Goal: Information Seeking & Learning: Learn about a topic

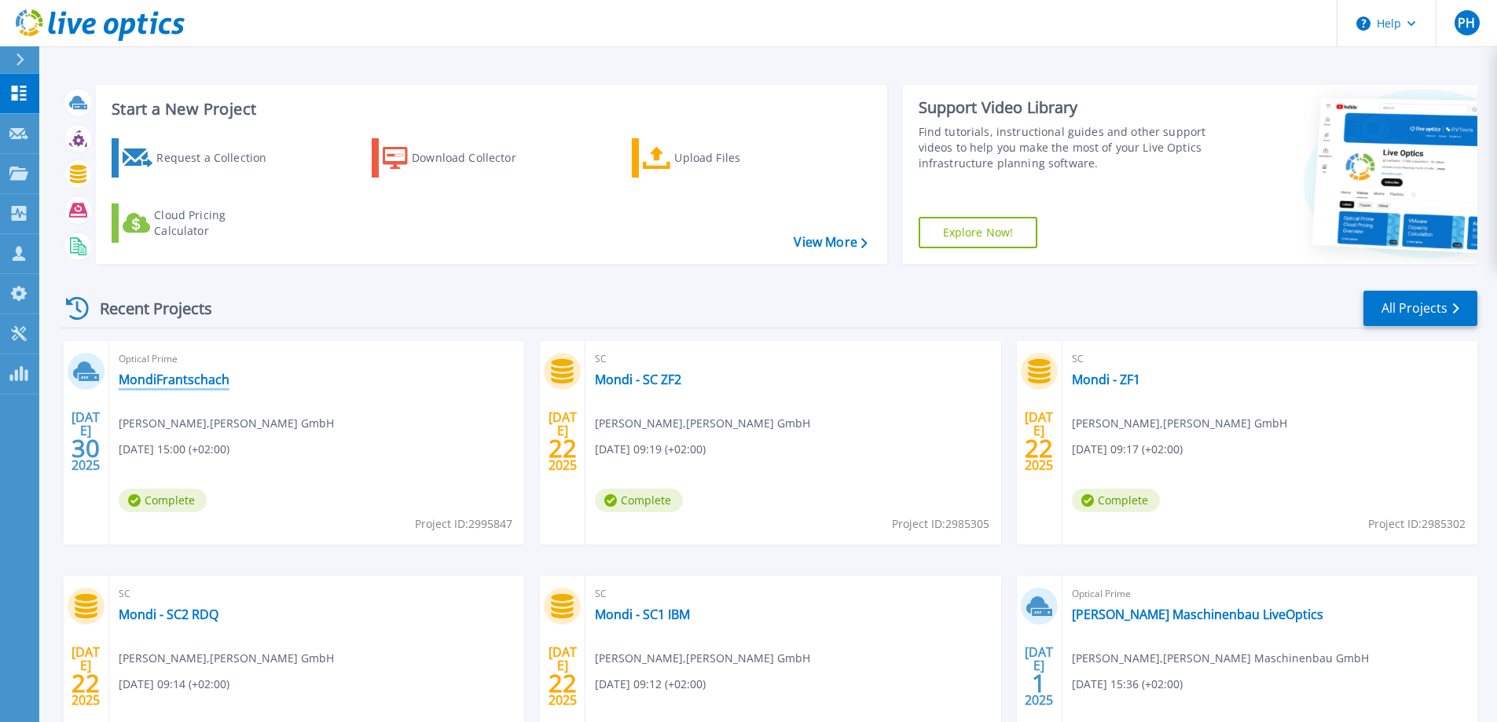
click at [184, 374] on link "MondiFrantschach" at bounding box center [174, 380] width 111 height 16
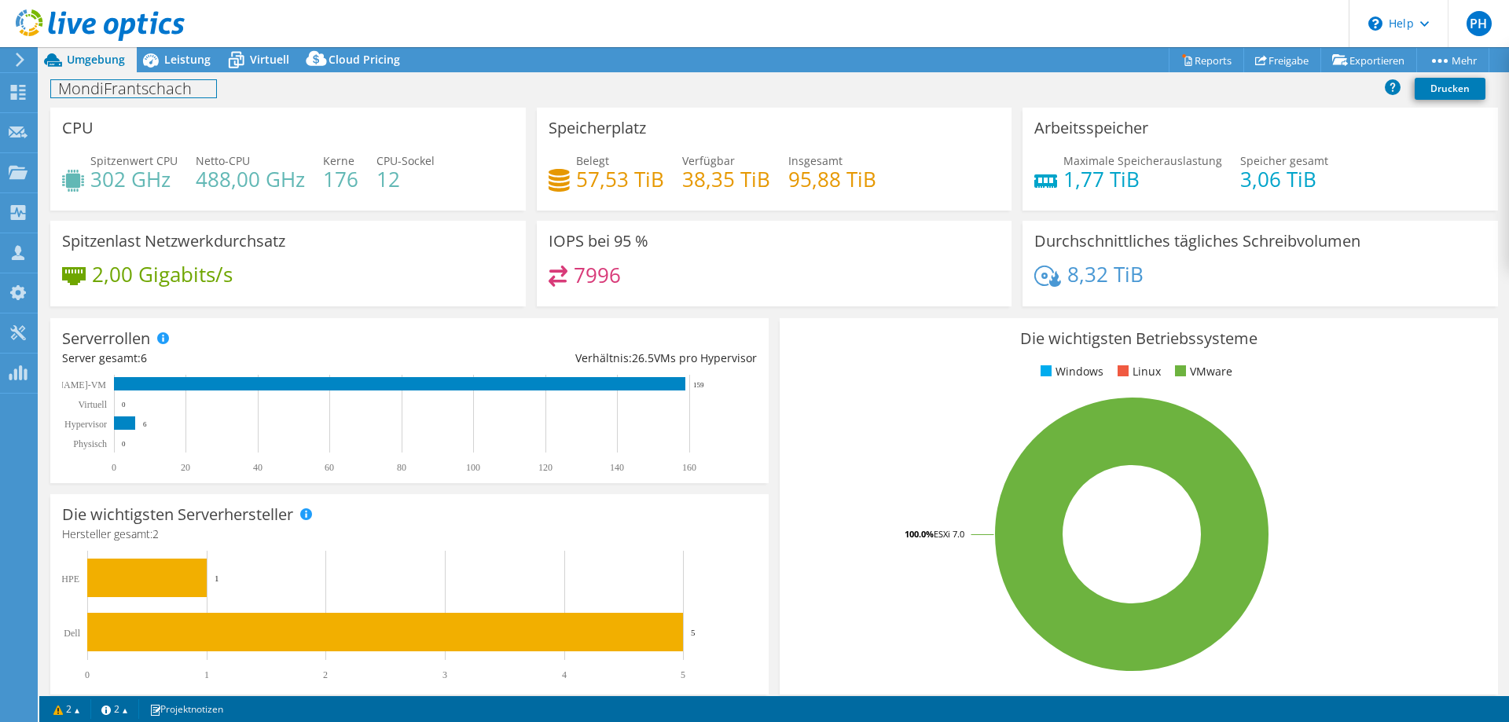
click at [192, 72] on div "MondiFrantschach Drucken" at bounding box center [774, 89] width 1470 height 35
click at [252, 56] on span "Virtuell" at bounding box center [269, 59] width 39 height 15
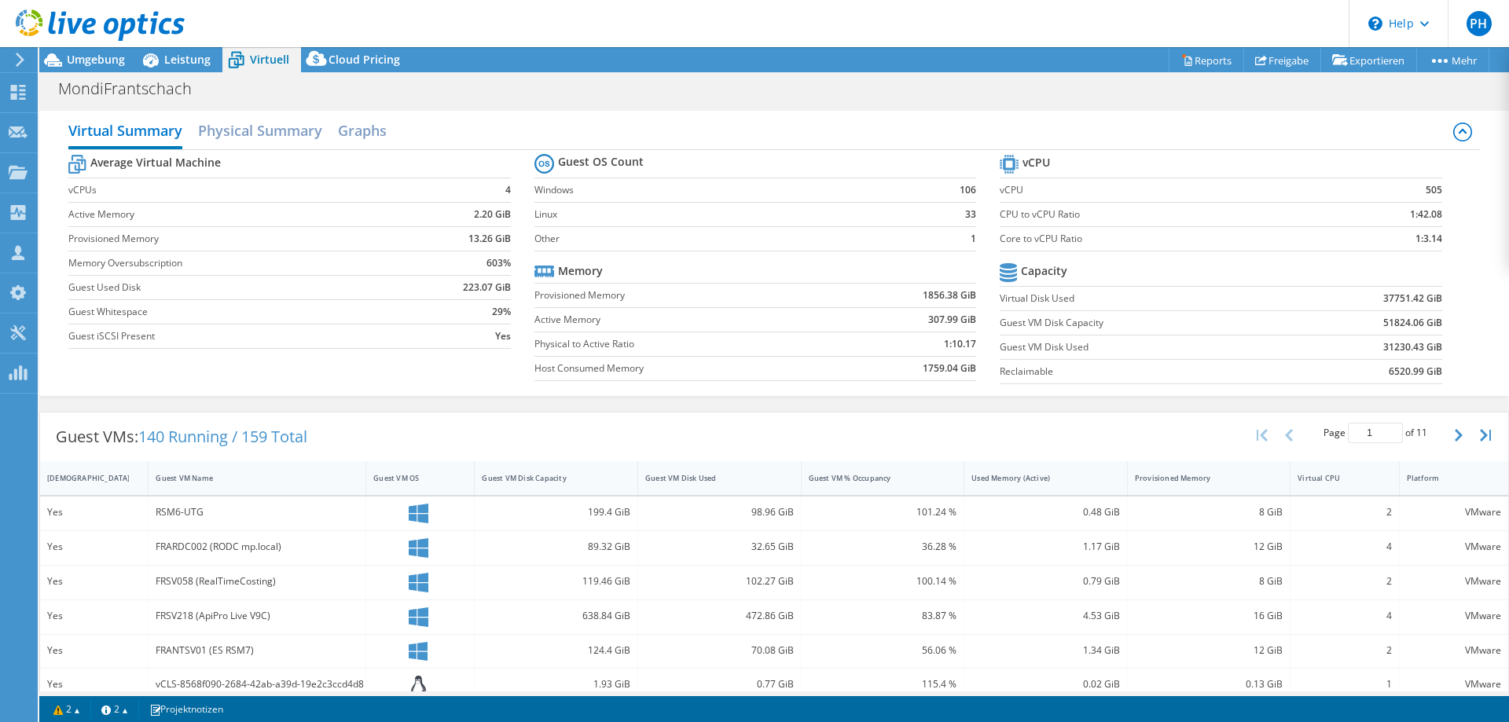
click at [179, 37] on icon at bounding box center [100, 25] width 169 height 32
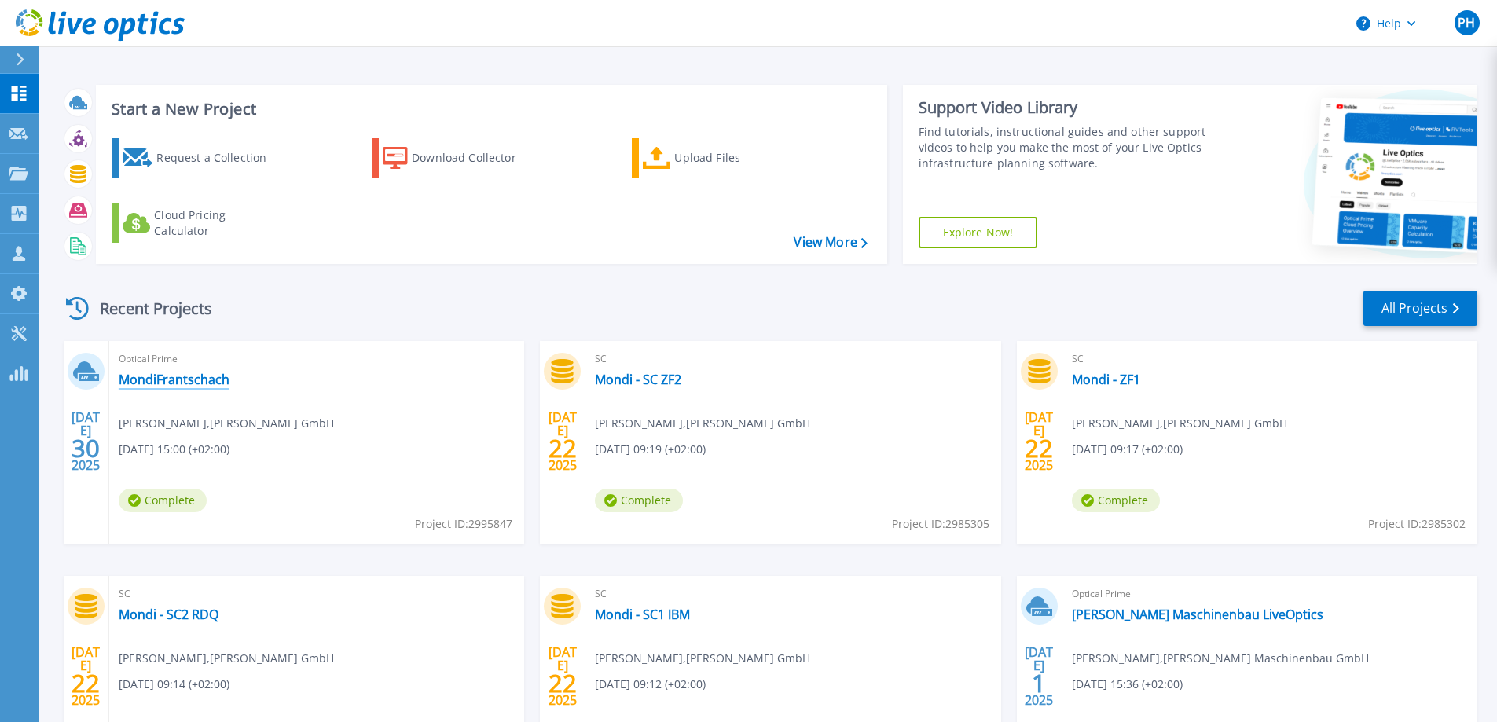
click at [152, 381] on link "MondiFrantschach" at bounding box center [174, 380] width 111 height 16
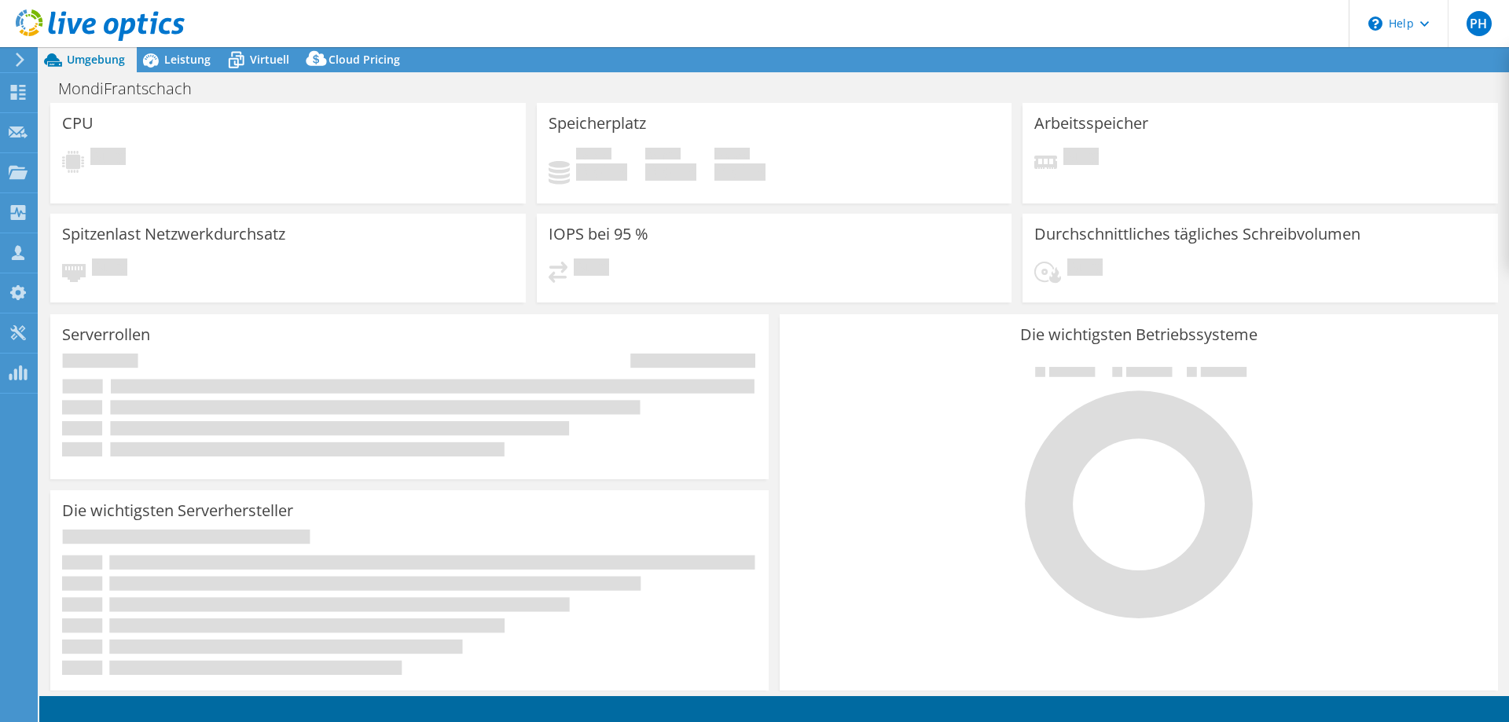
select select "USD"
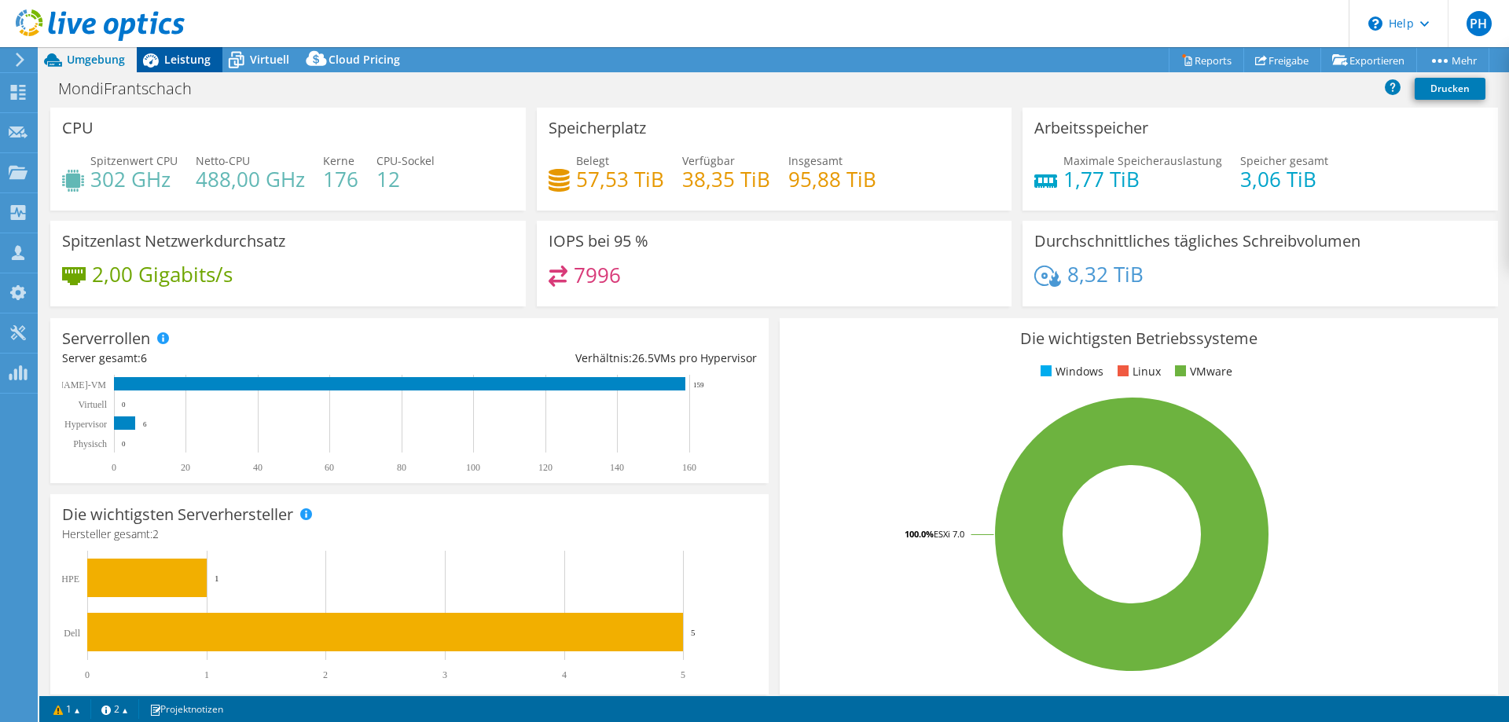
click at [182, 63] on span "Leistung" at bounding box center [187, 59] width 46 height 15
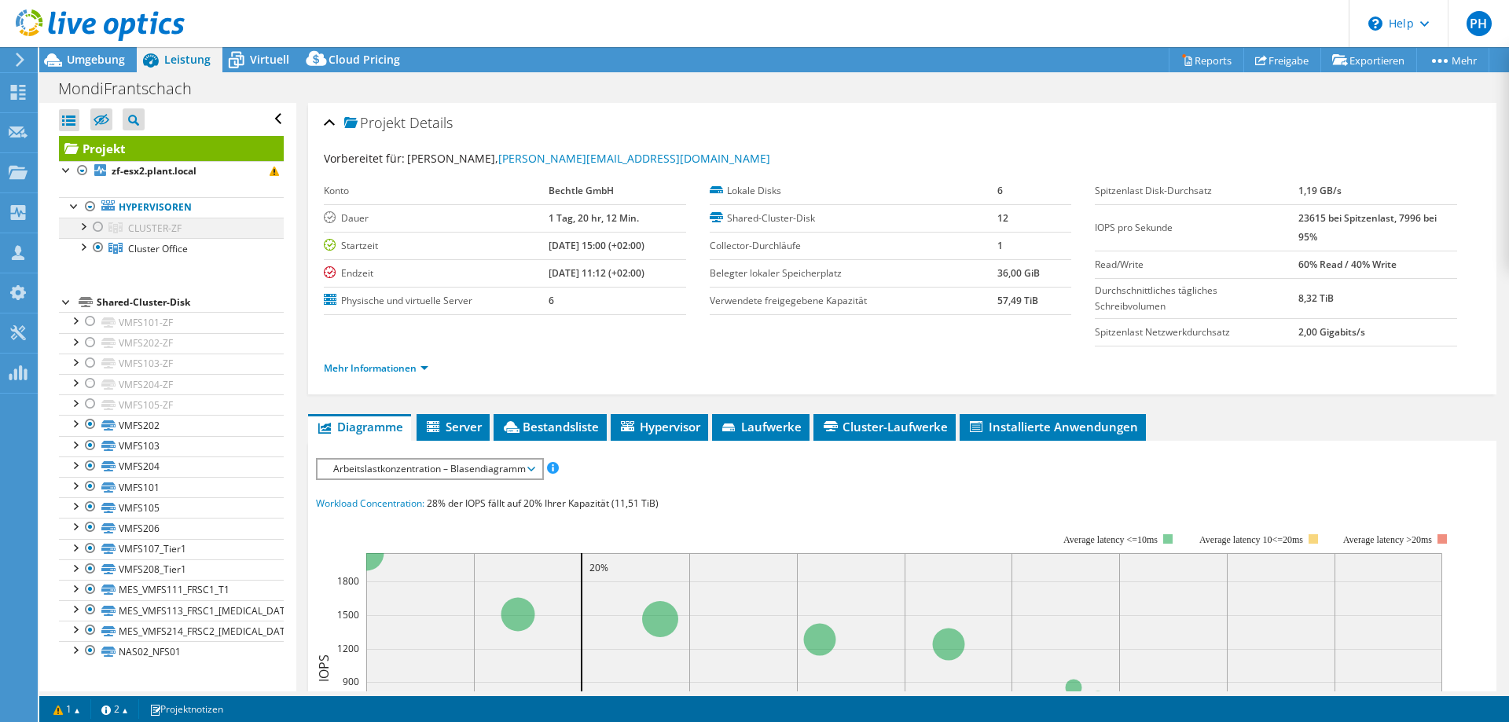
click at [100, 226] on div at bounding box center [98, 227] width 16 height 19
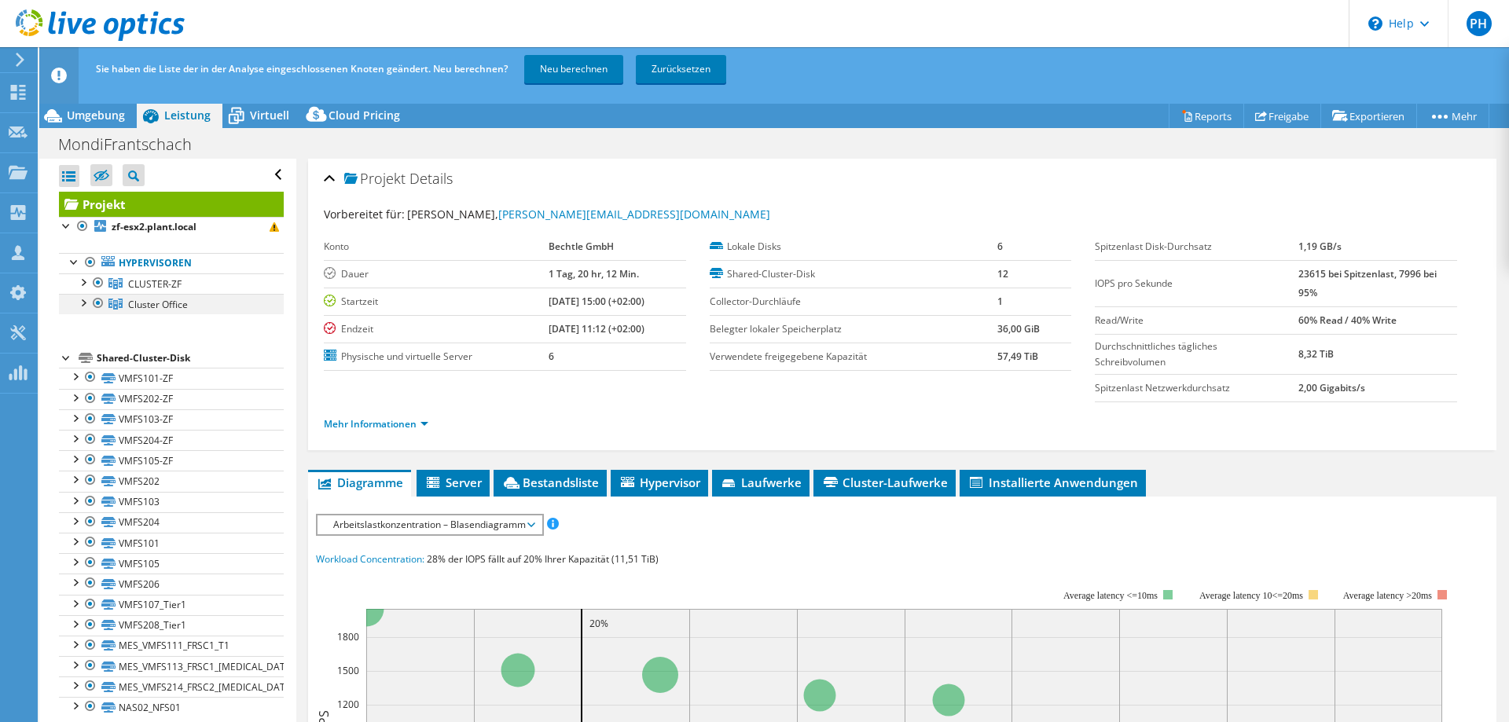
click at [98, 302] on div at bounding box center [98, 303] width 16 height 19
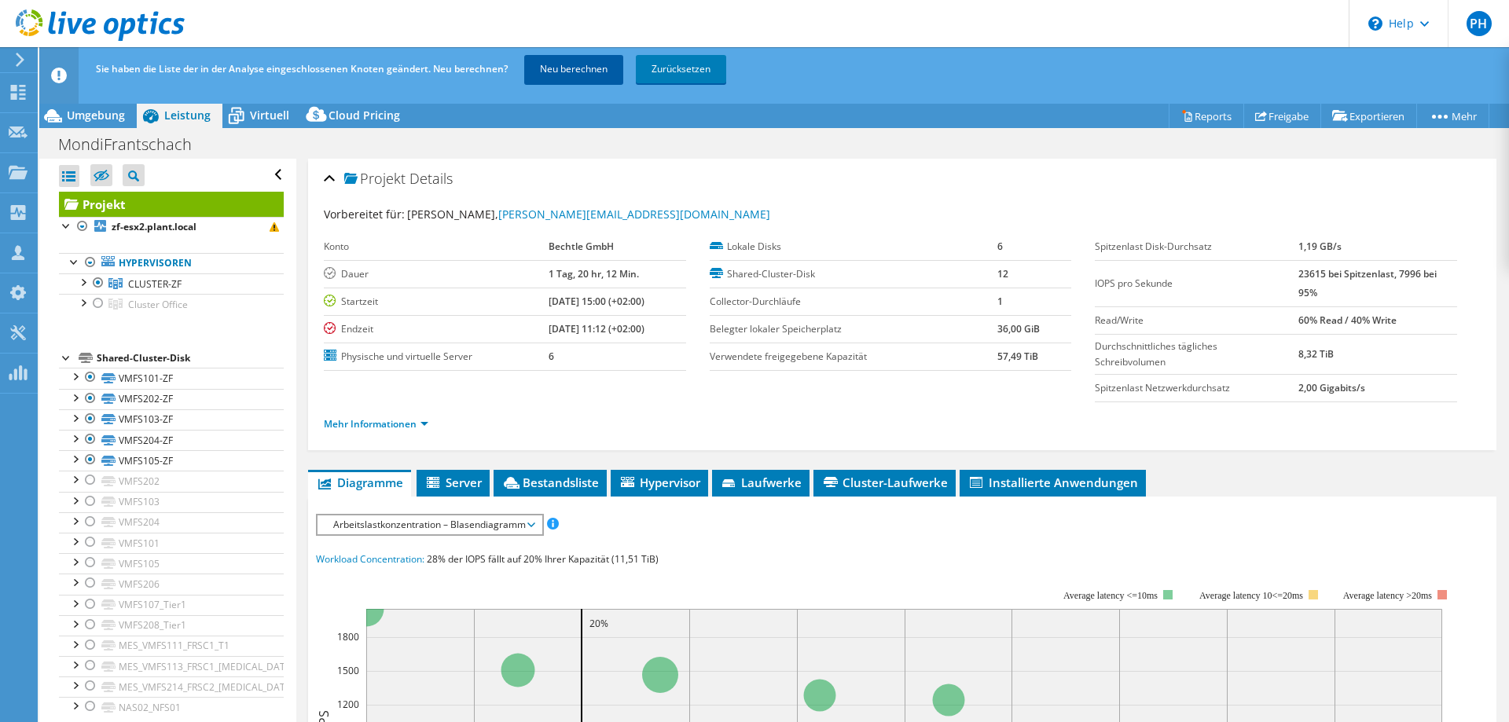
click at [574, 77] on link "Neu berechnen" at bounding box center [573, 69] width 99 height 28
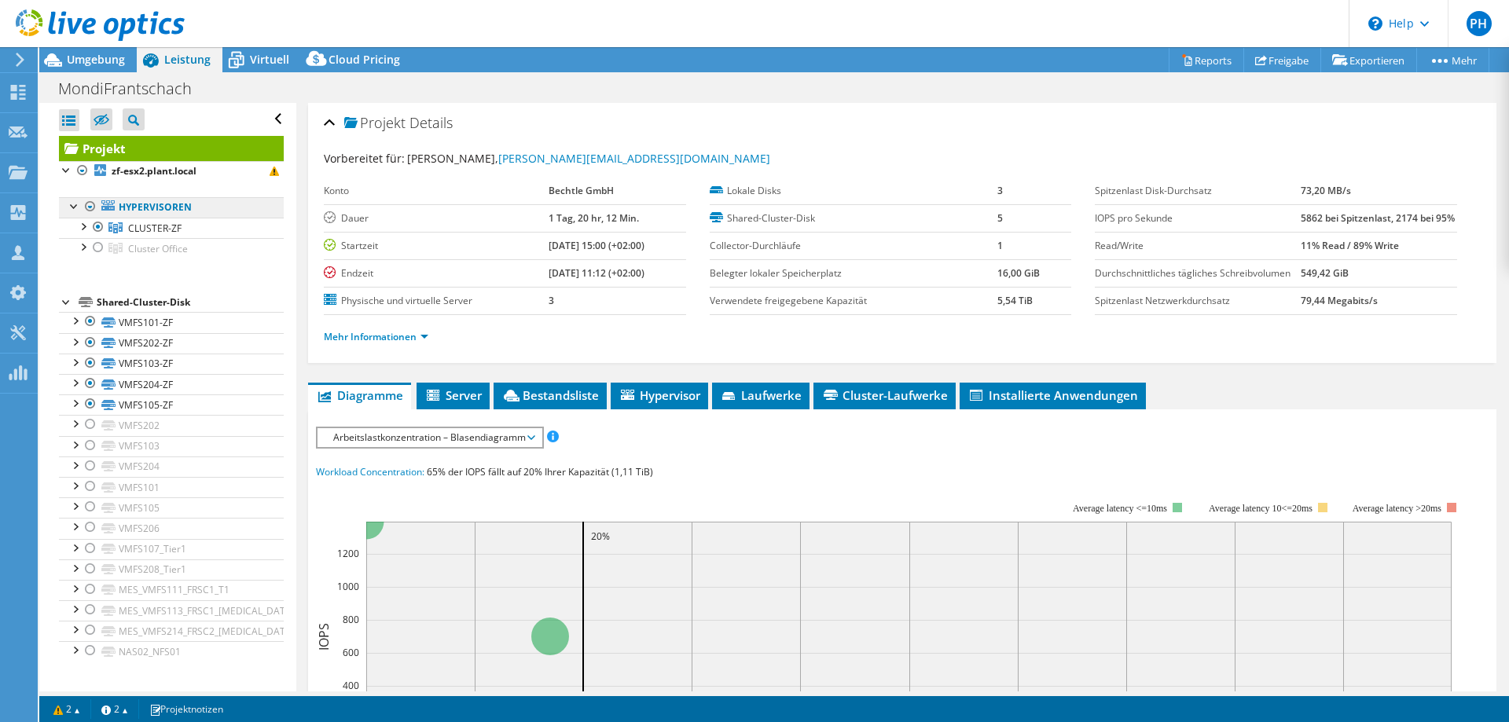
click at [170, 204] on link "Hypervisoren" at bounding box center [171, 207] width 225 height 20
click at [161, 236] on link "CLUSTER-ZF" at bounding box center [171, 228] width 225 height 20
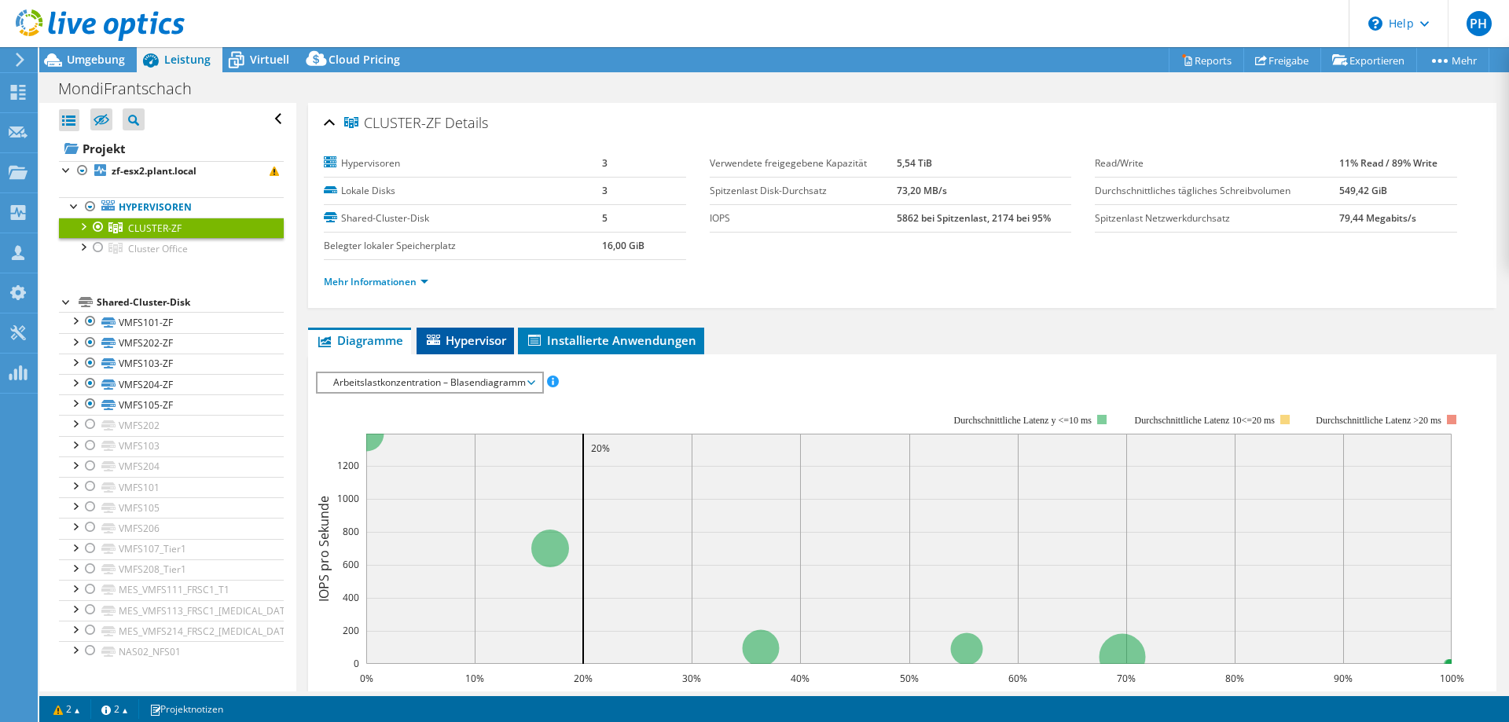
click at [446, 344] on span "Hypervisor" at bounding box center [465, 340] width 82 height 16
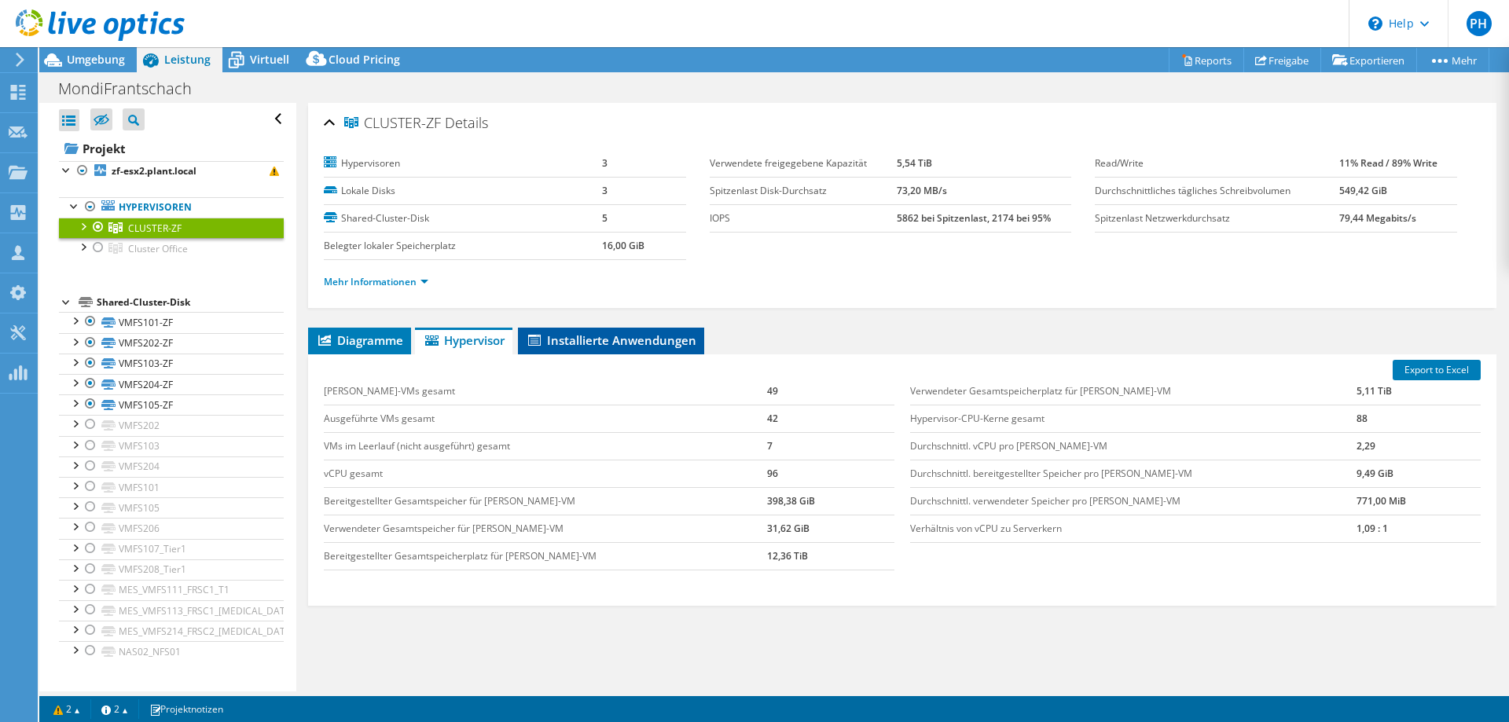
click at [628, 339] on span "Installierte Anwendungen" at bounding box center [611, 340] width 171 height 16
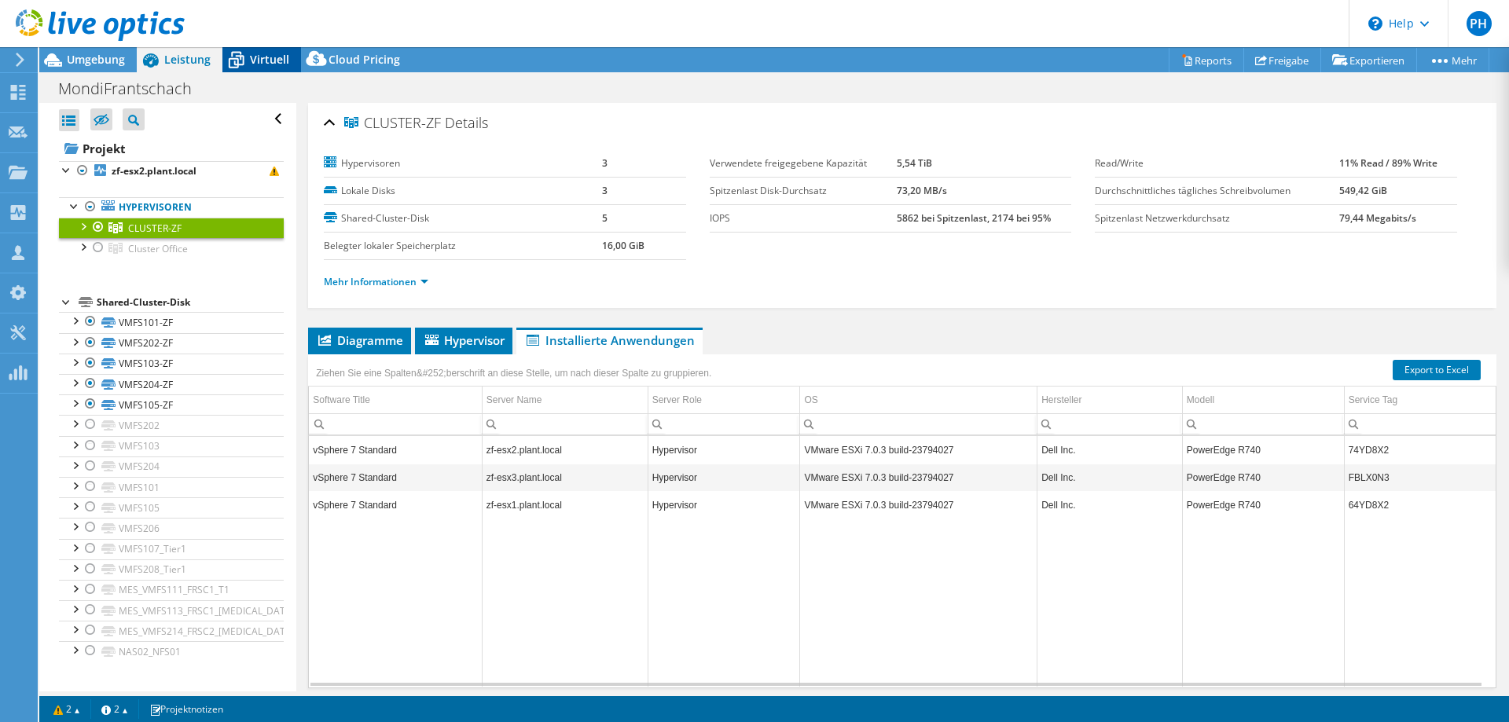
click at [266, 54] on span "Virtuell" at bounding box center [269, 59] width 39 height 15
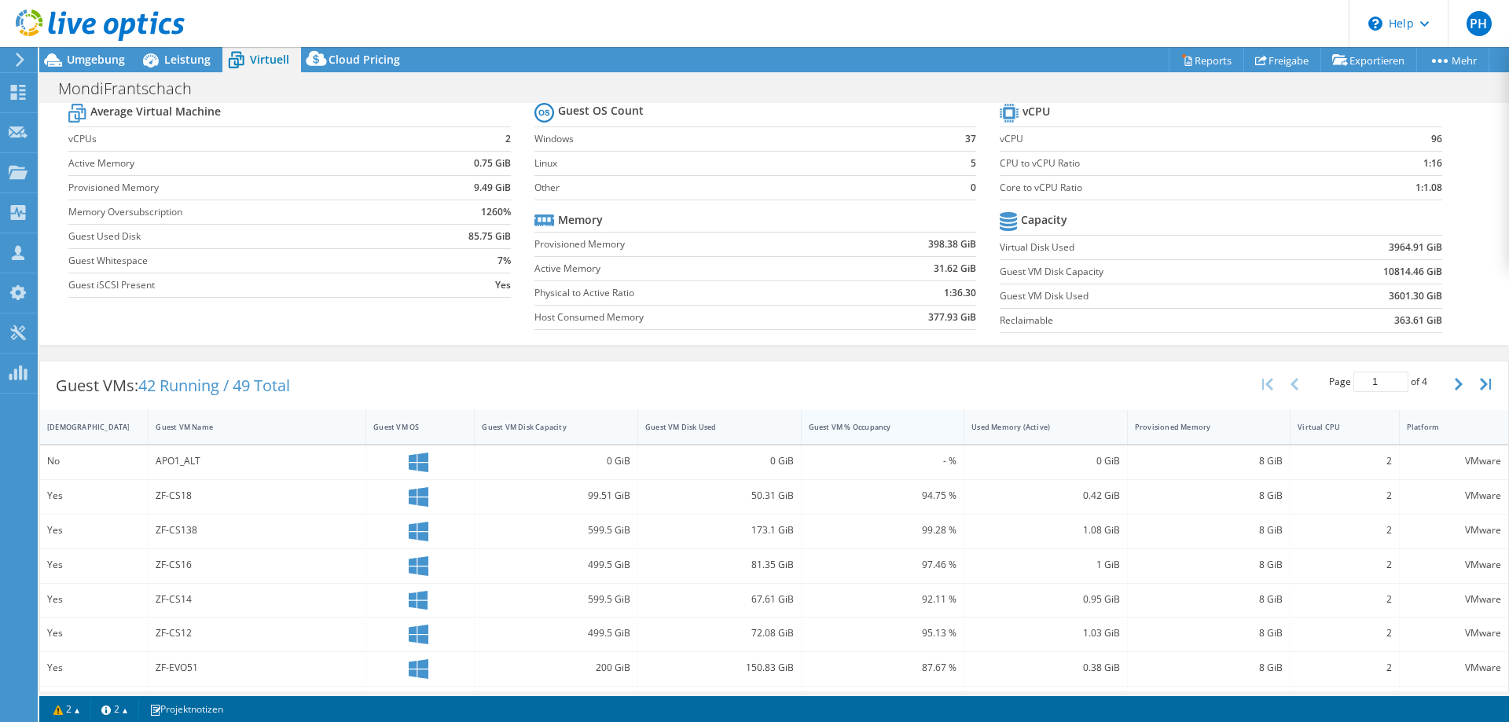
scroll to position [79, 0]
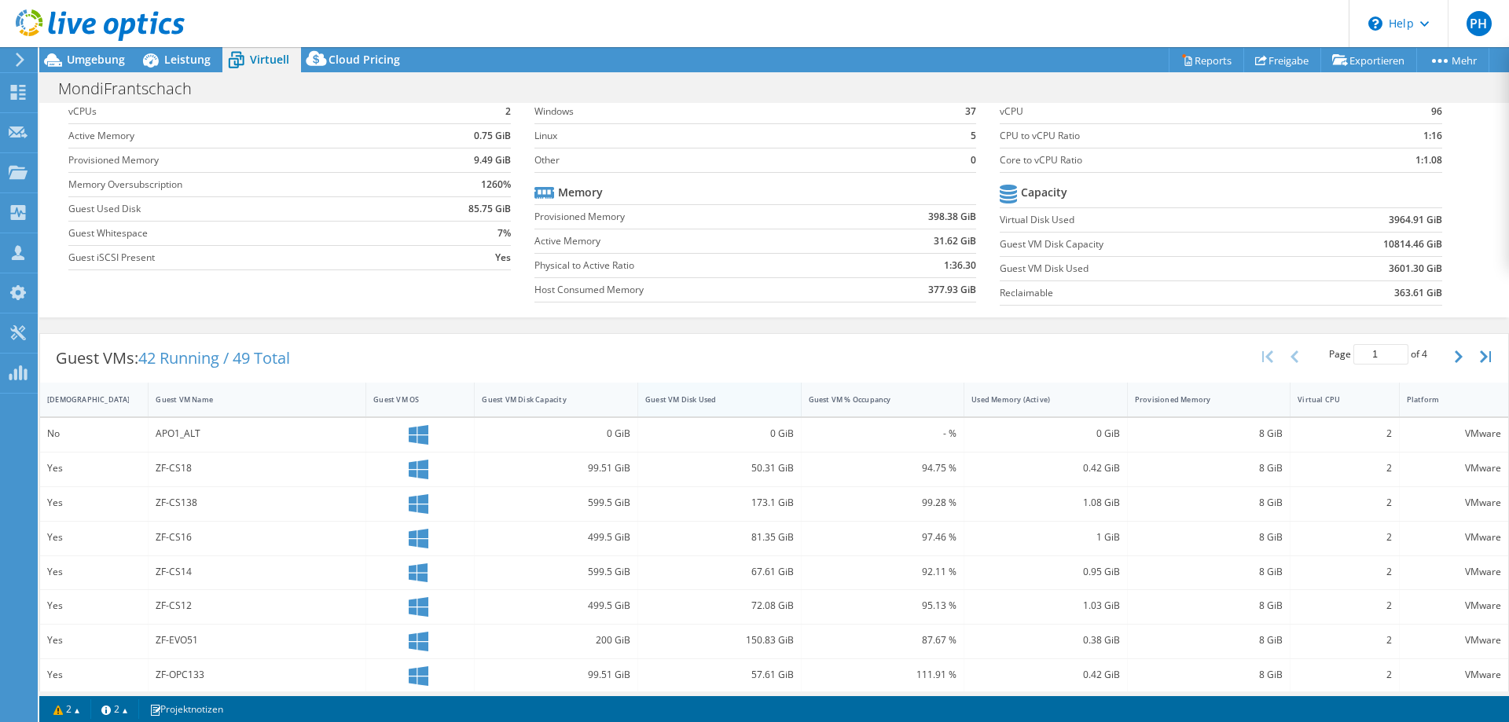
click at [677, 396] on div "Guest VM Disk Used" at bounding box center [710, 400] width 130 height 10
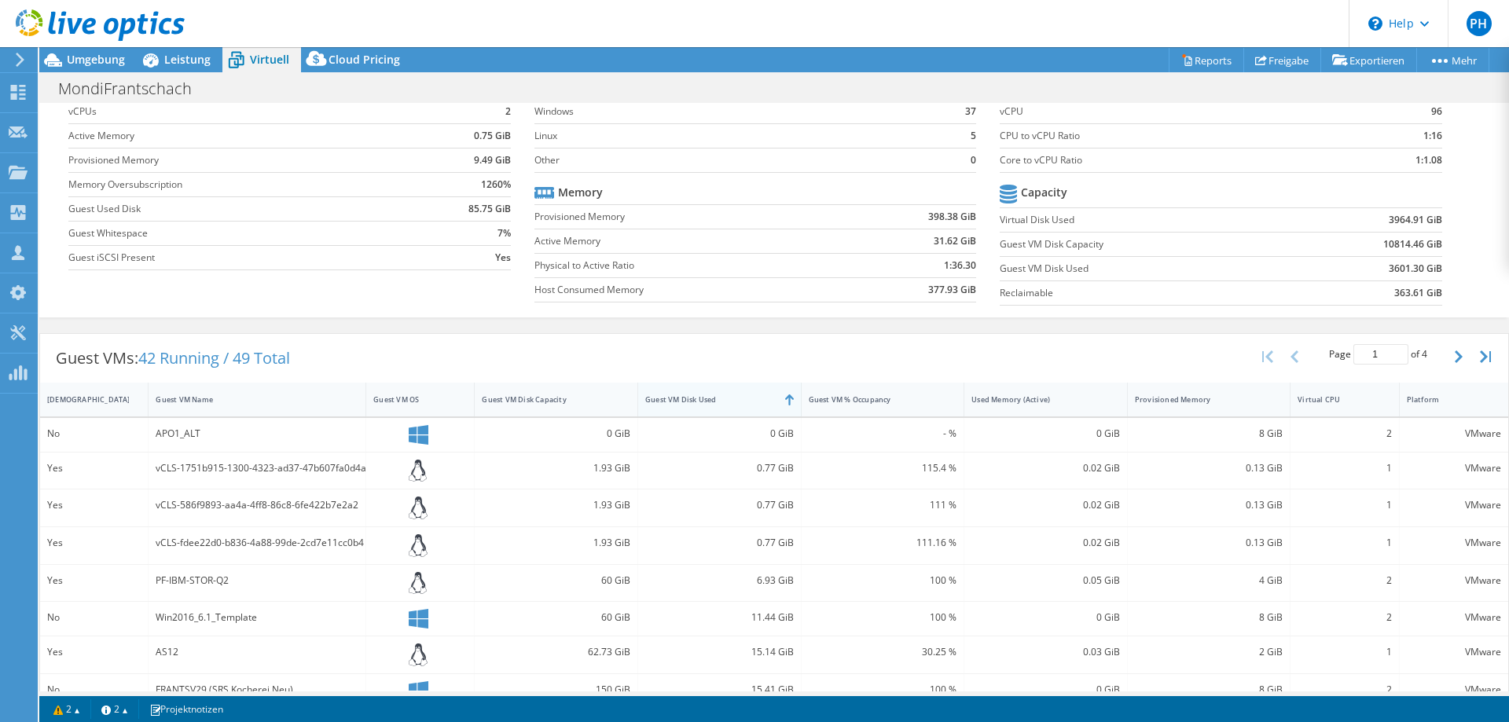
click at [682, 396] on div "Guest VM Disk Used" at bounding box center [710, 400] width 130 height 10
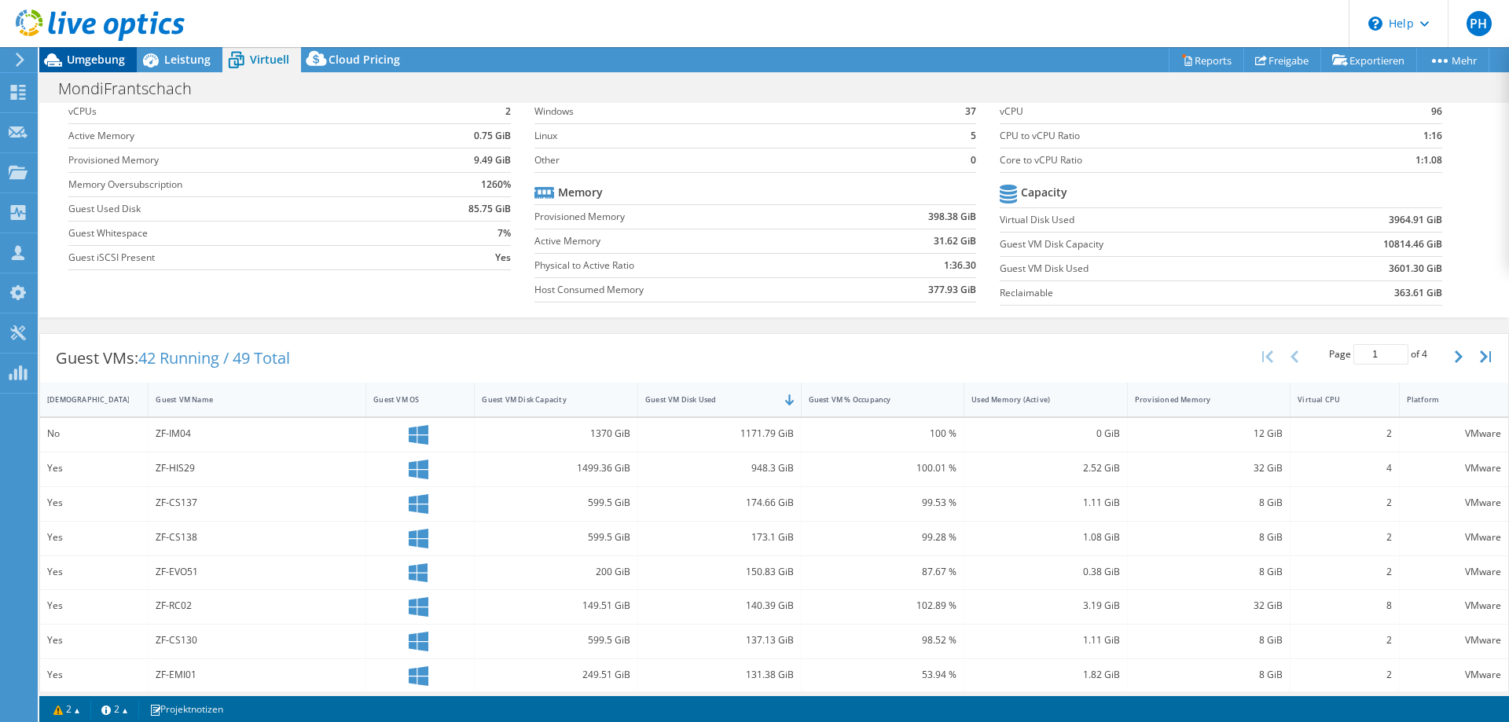
click at [83, 60] on span "Umgebung" at bounding box center [96, 59] width 58 height 15
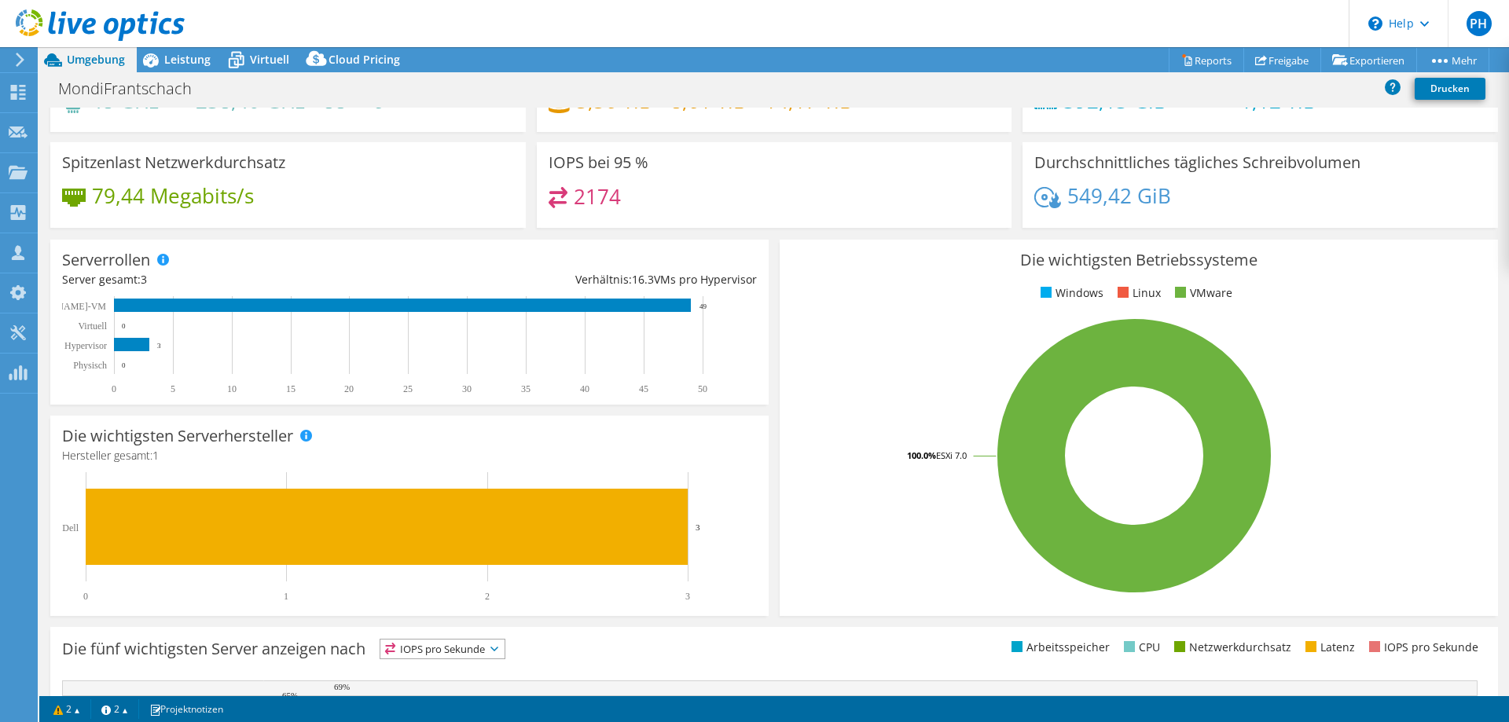
click at [19, 63] on use at bounding box center [20, 60] width 9 height 14
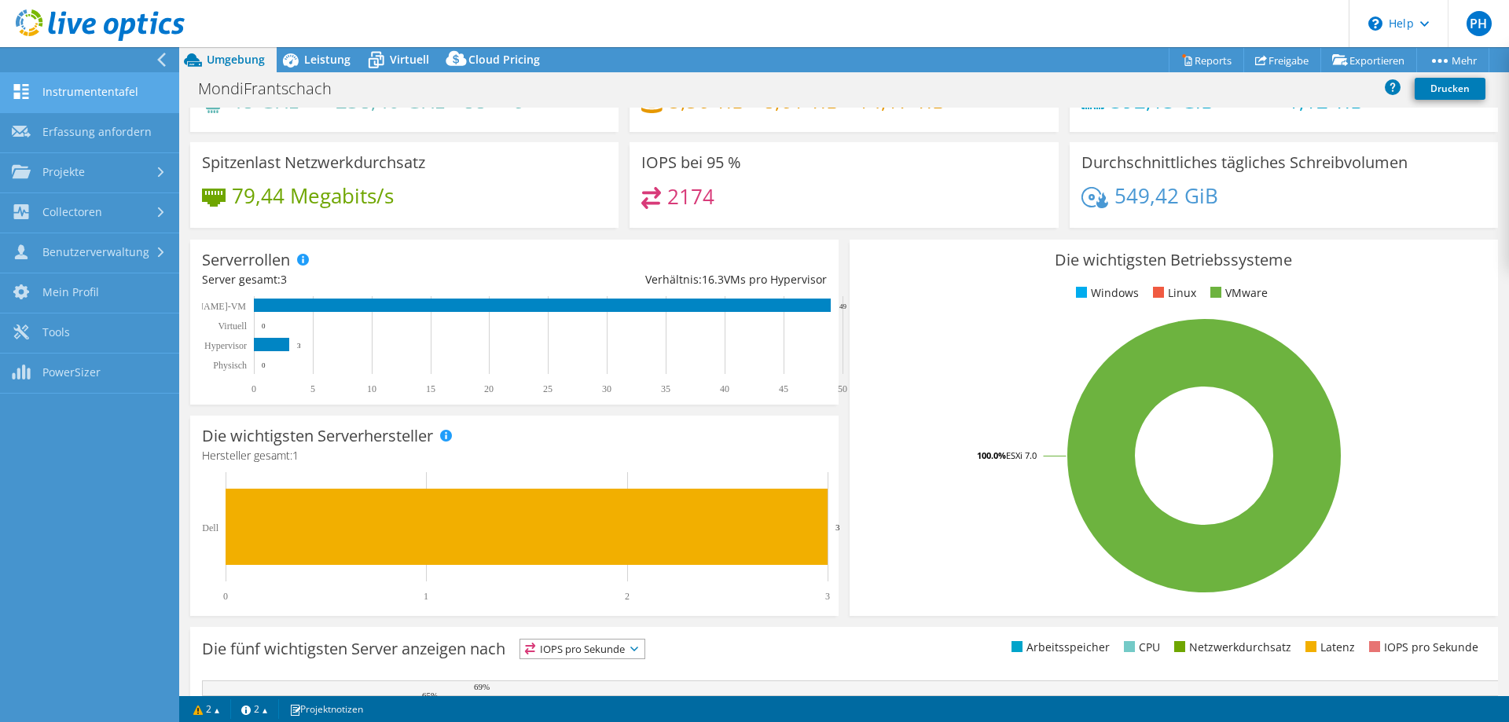
click at [46, 99] on link "Instrumententafel" at bounding box center [89, 93] width 179 height 40
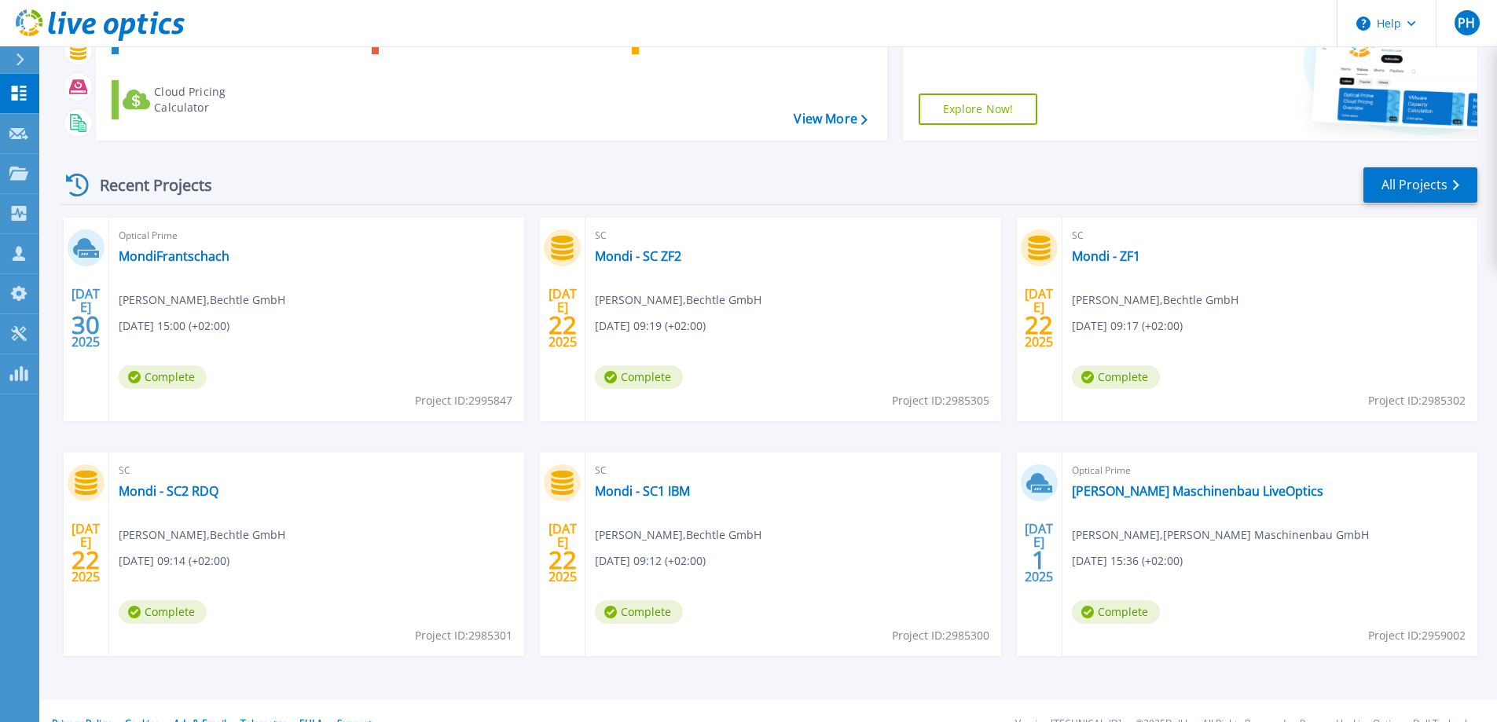
scroll to position [149, 0]
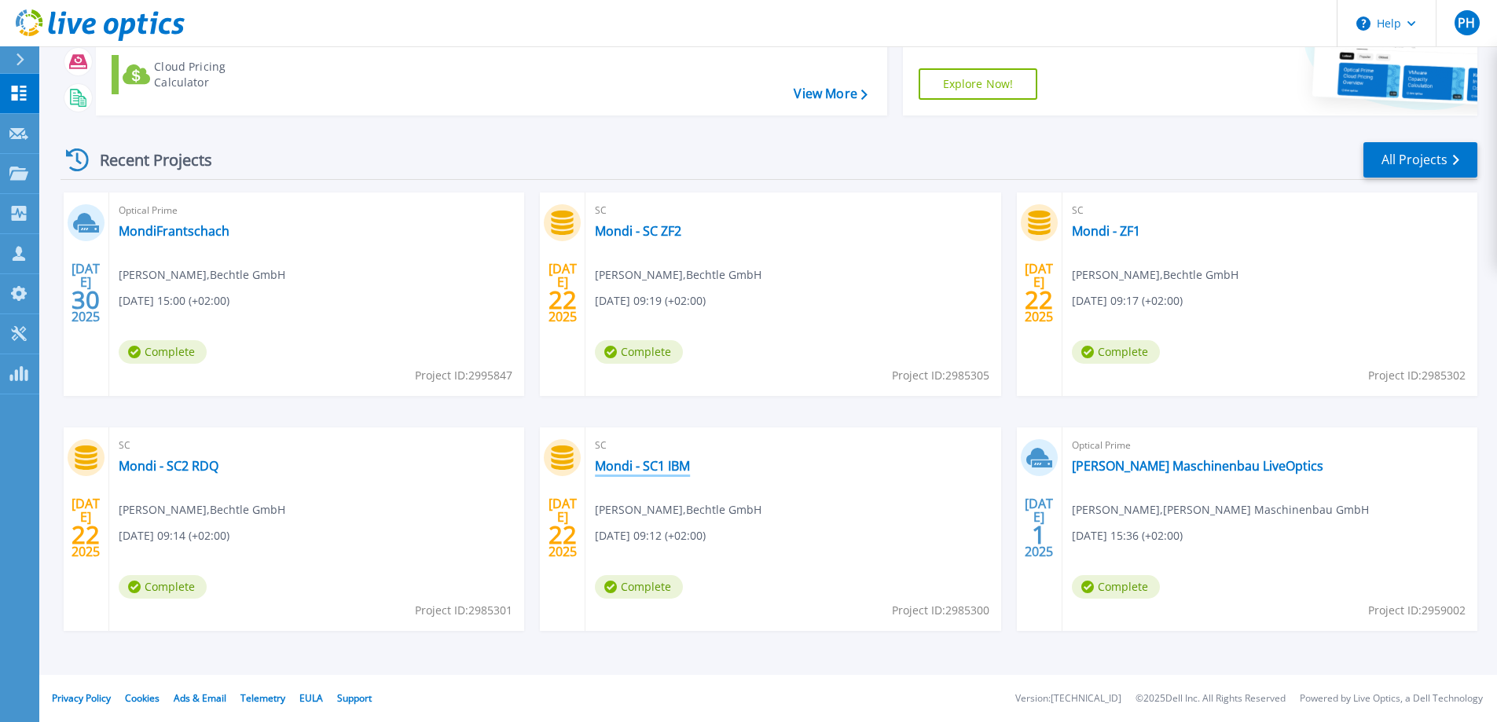
click at [615, 461] on link "Mondi - SC1 IBM" at bounding box center [642, 466] width 95 height 16
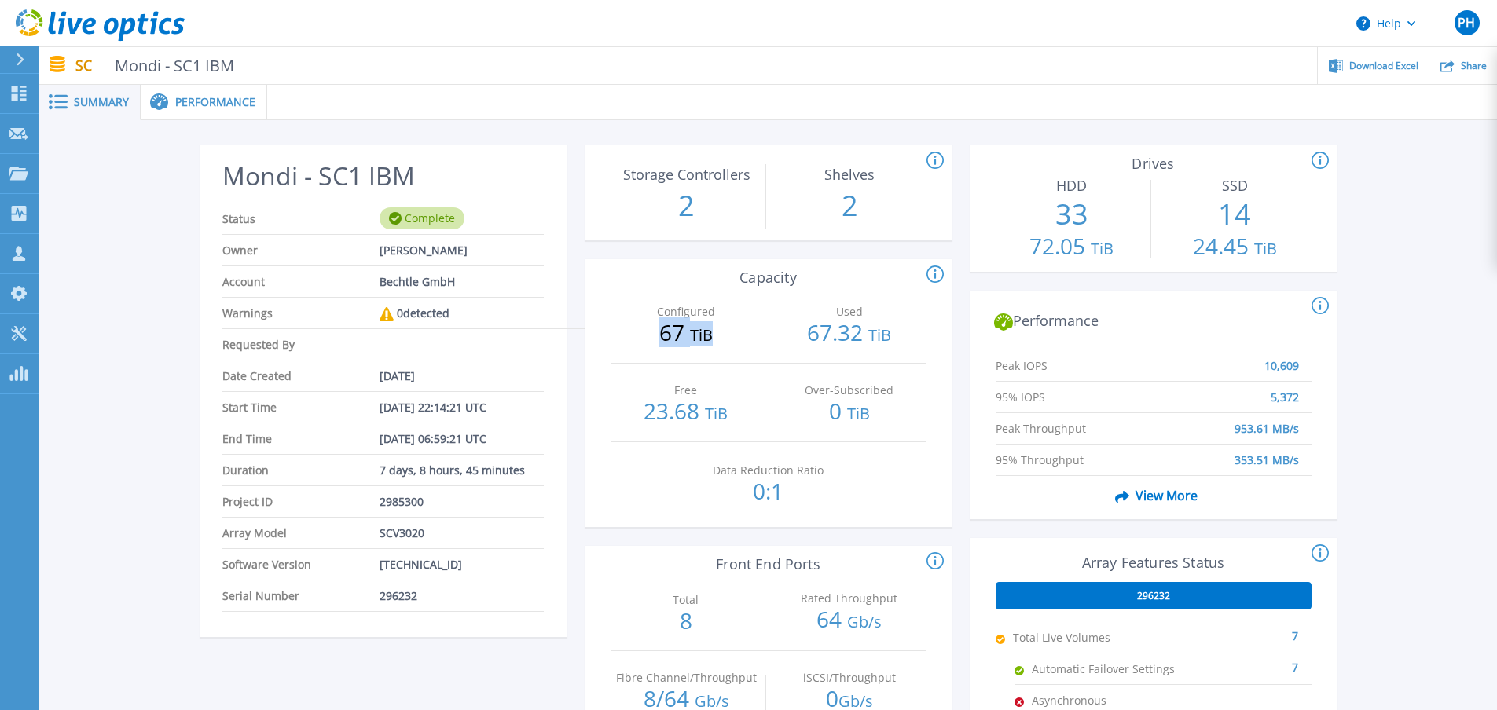
drag, startPoint x: 650, startPoint y: 327, endPoint x: 711, endPoint y: 339, distance: 62.6
click at [711, 339] on p "67 TiB" at bounding box center [687, 333] width 152 height 25
click at [711, 340] on span "TiB" at bounding box center [701, 335] width 23 height 21
drag, startPoint x: 655, startPoint y: 342, endPoint x: 726, endPoint y: 339, distance: 71.6
click at [726, 339] on p "67 TiB" at bounding box center [687, 333] width 152 height 25
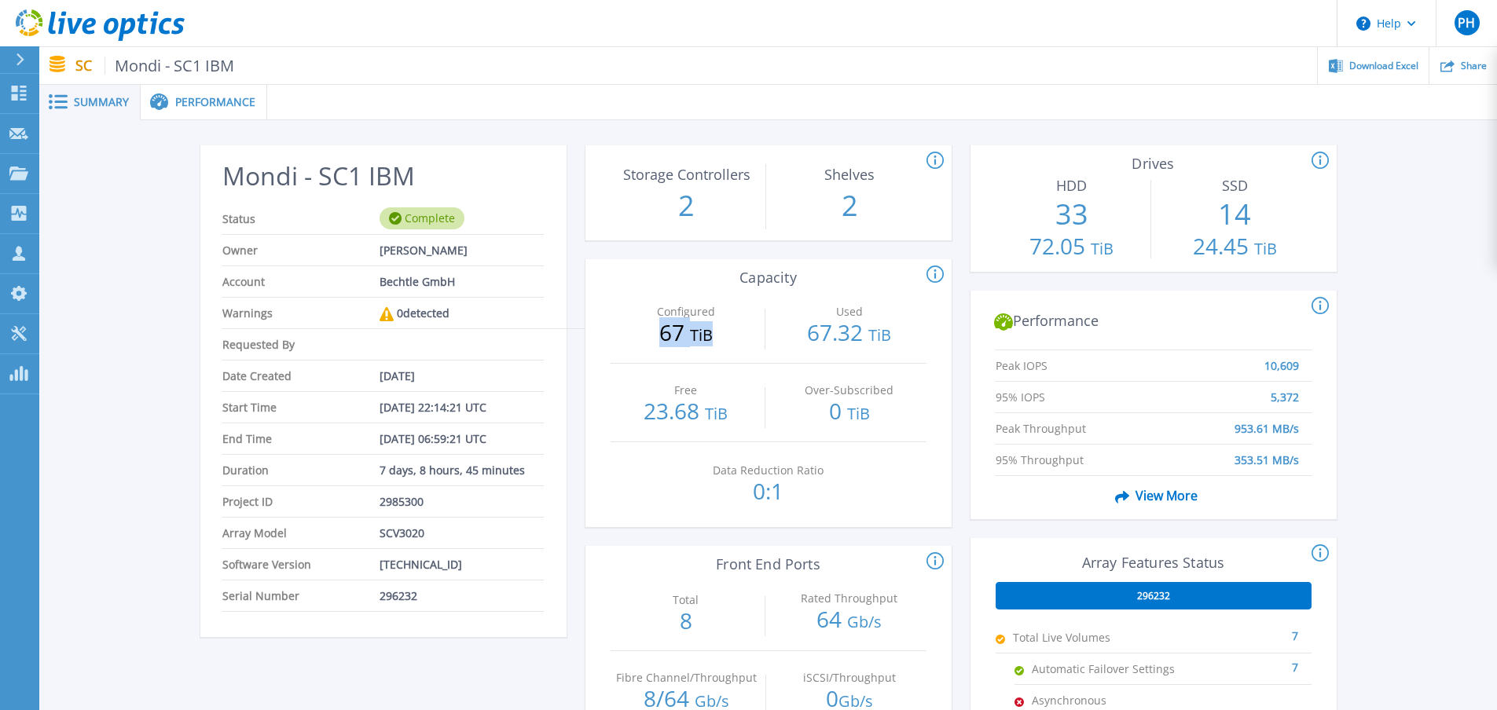
click at [726, 339] on p "67 TiB" at bounding box center [687, 333] width 152 height 25
click at [23, 69] on div at bounding box center [26, 59] width 25 height 27
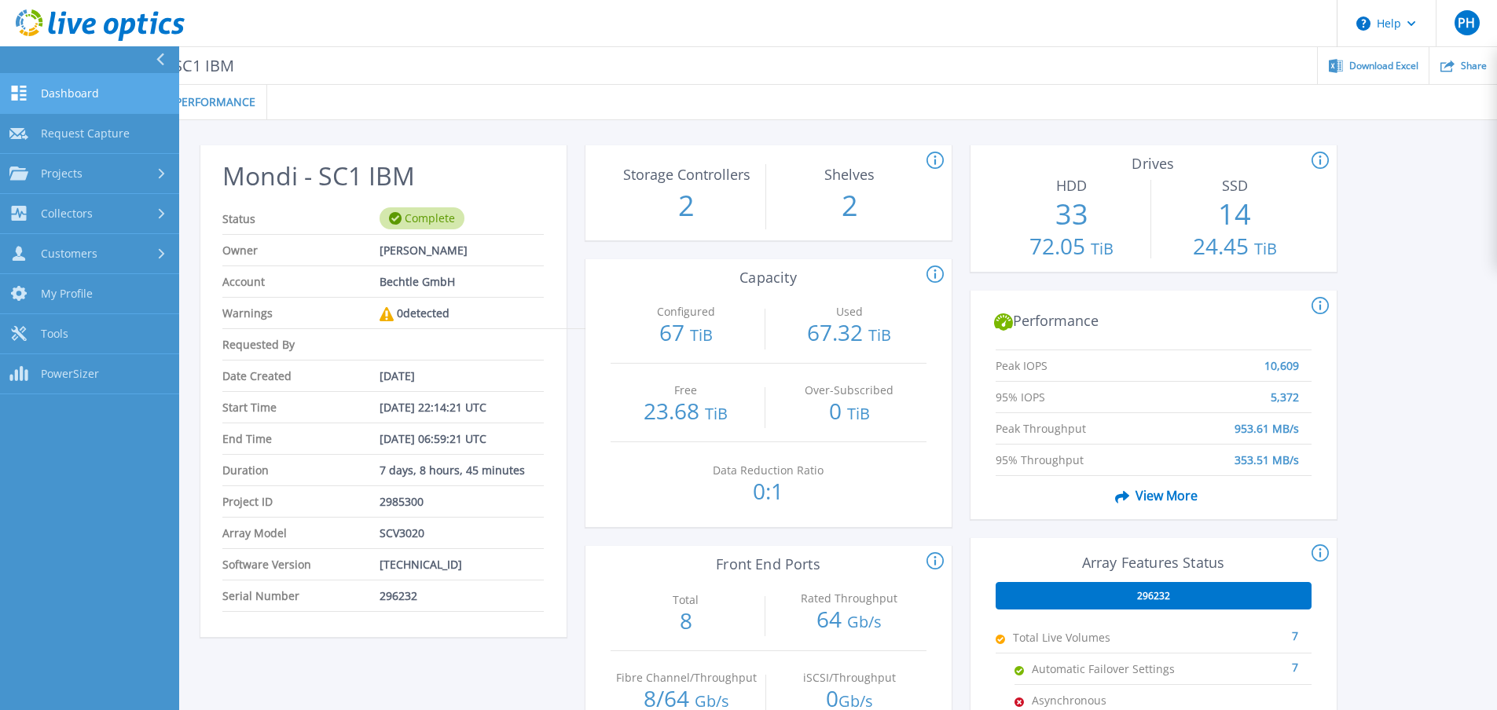
click at [68, 98] on span "Dashboard" at bounding box center [70, 93] width 58 height 14
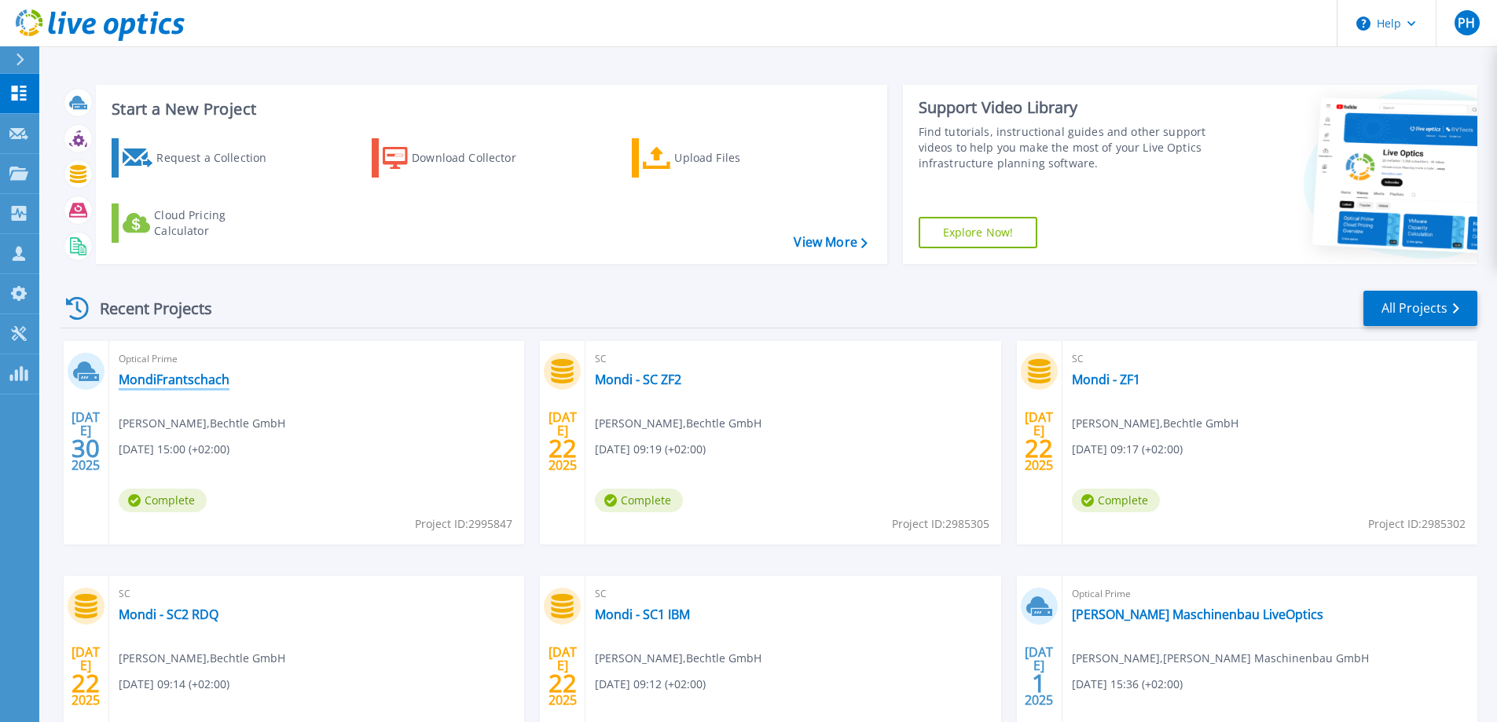
click at [182, 382] on link "MondiFrantschach" at bounding box center [174, 380] width 111 height 16
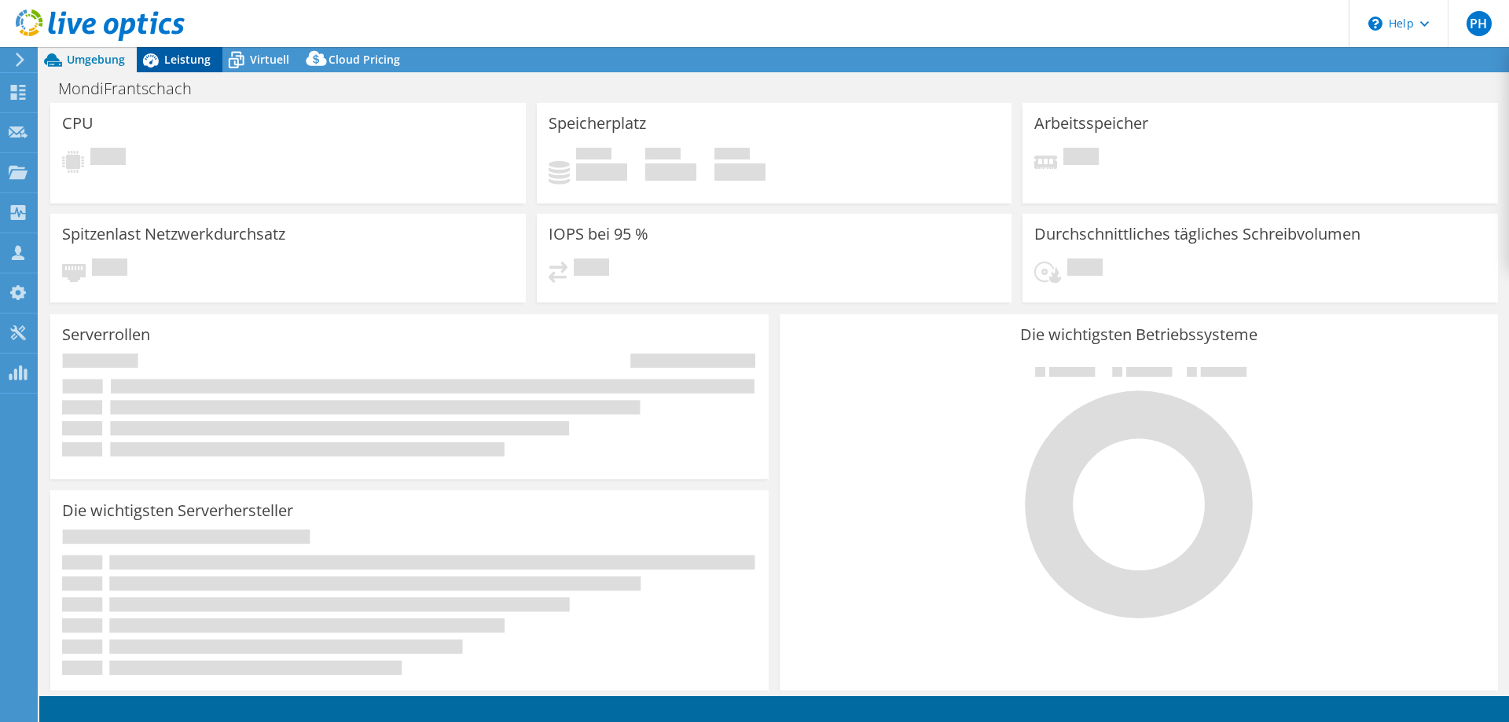
select select "USD"
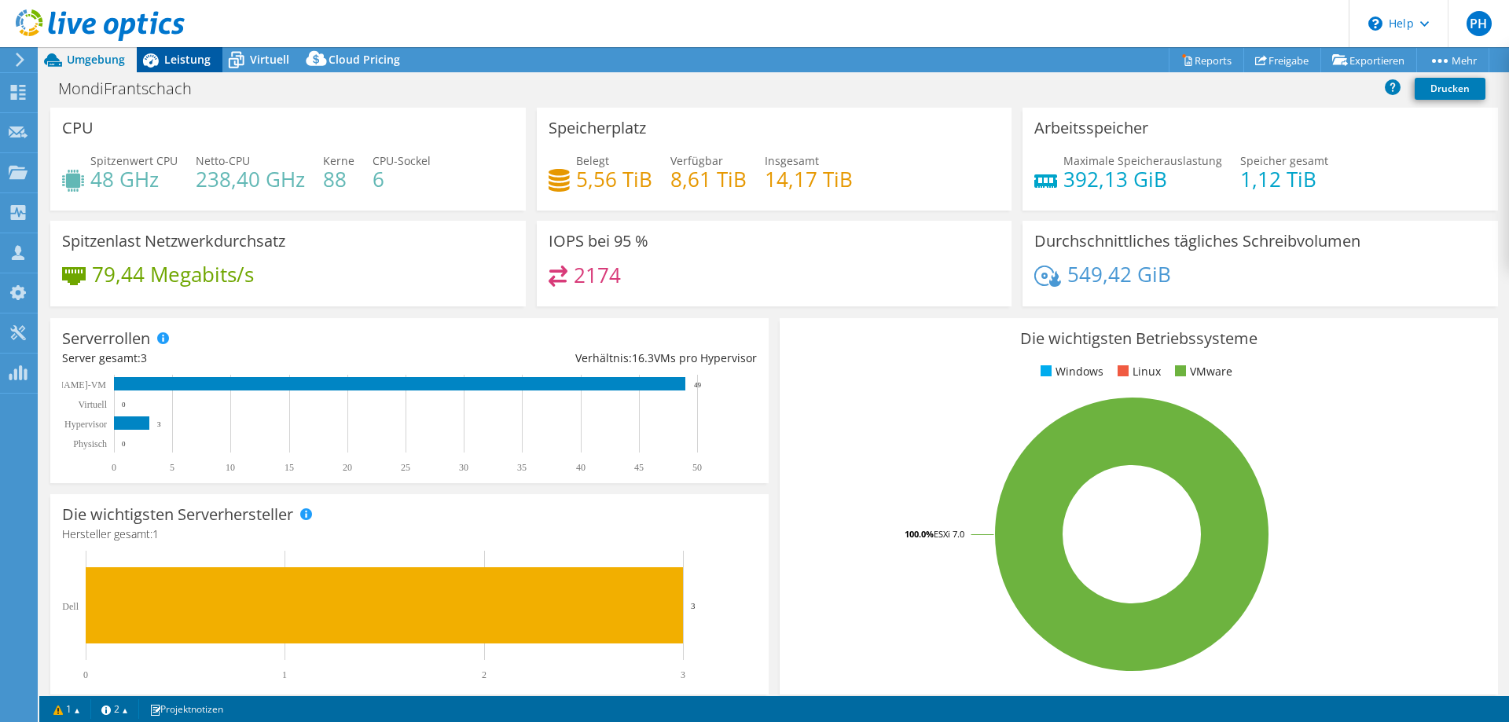
click at [177, 71] on div "Leistung" at bounding box center [180, 59] width 86 height 25
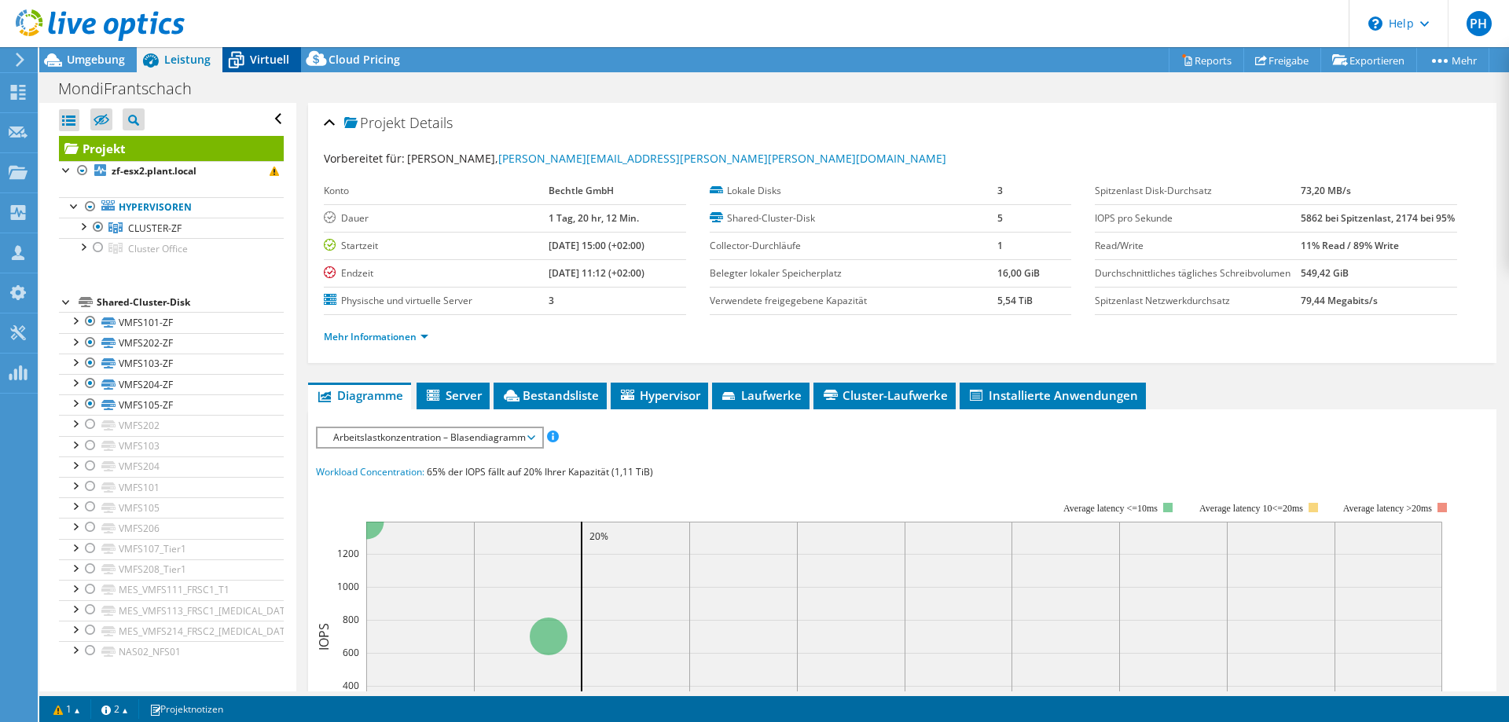
click at [261, 63] on span "Virtuell" at bounding box center [269, 59] width 39 height 15
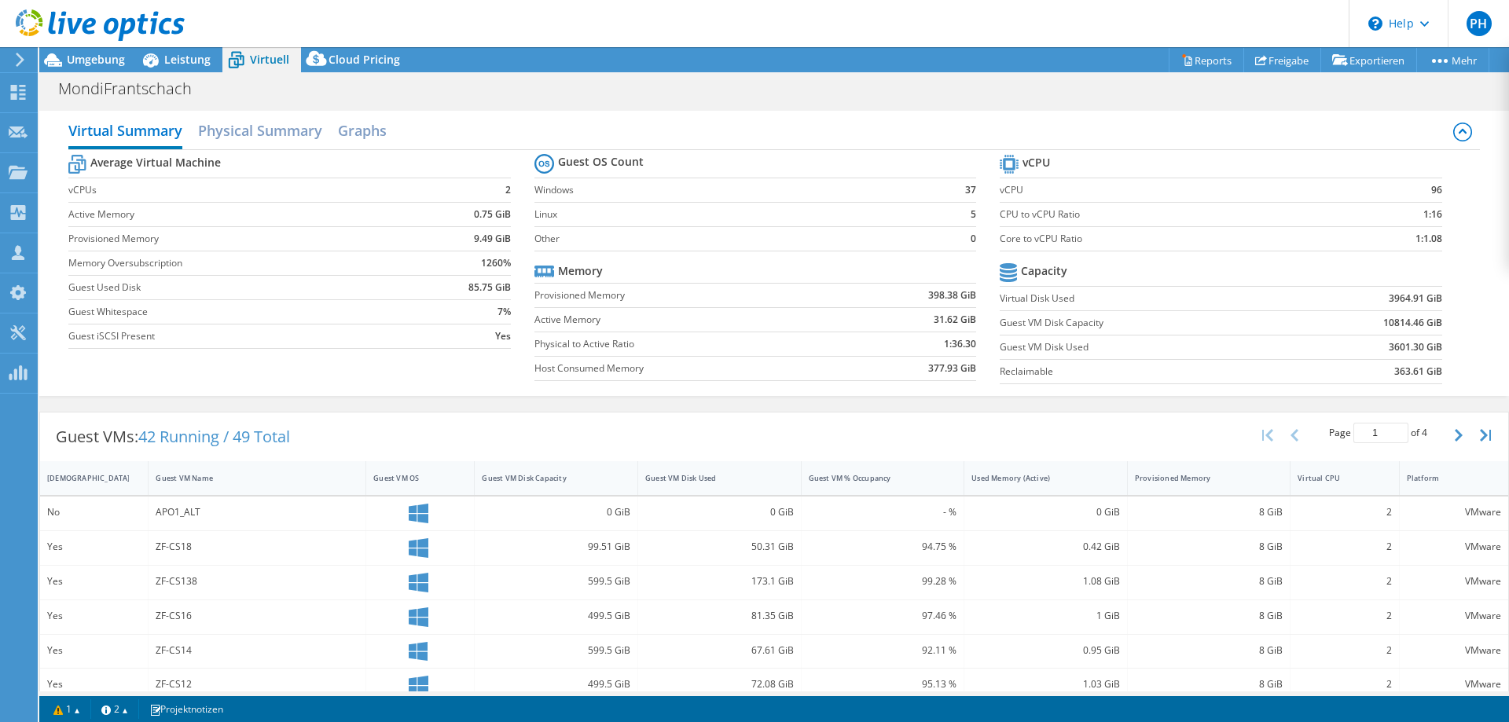
scroll to position [79, 0]
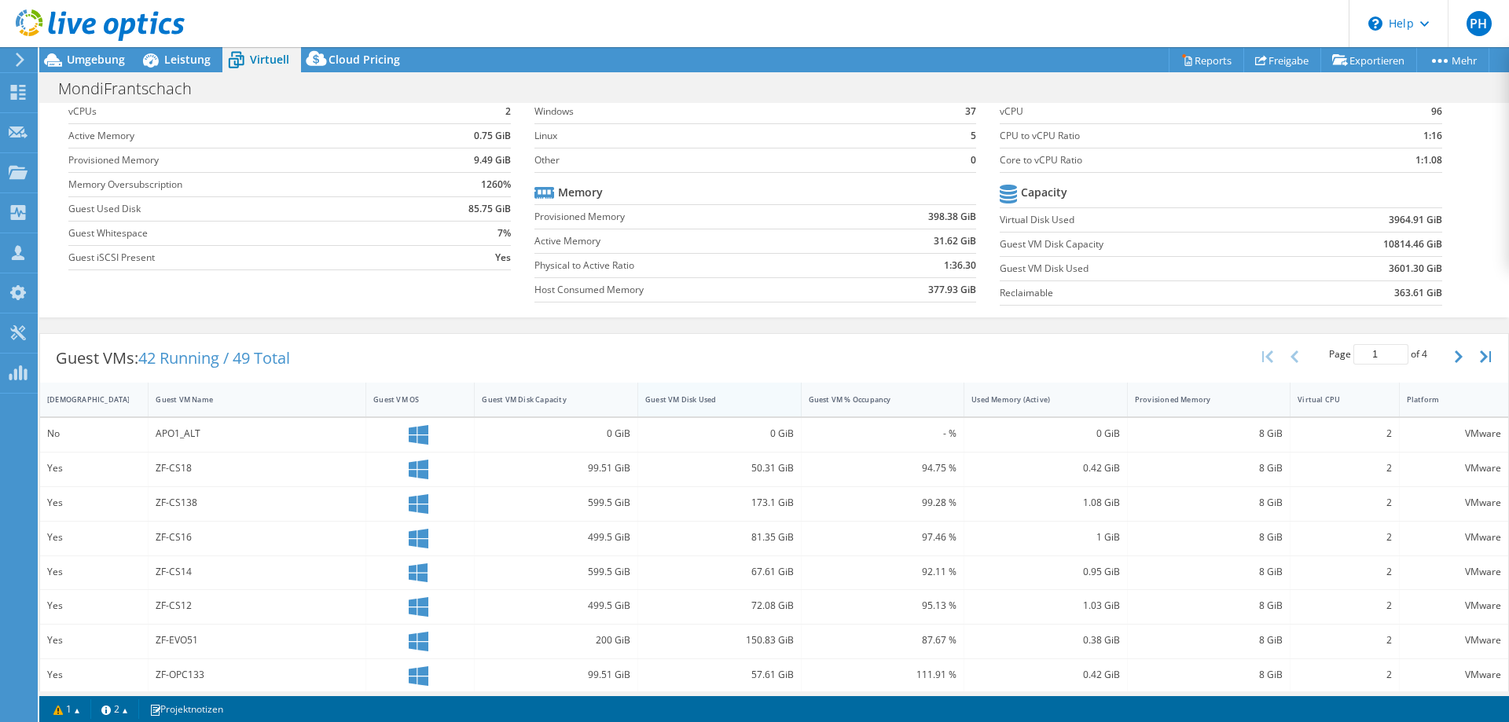
click at [723, 399] on div "Guest VM Disk Used" at bounding box center [710, 400] width 130 height 10
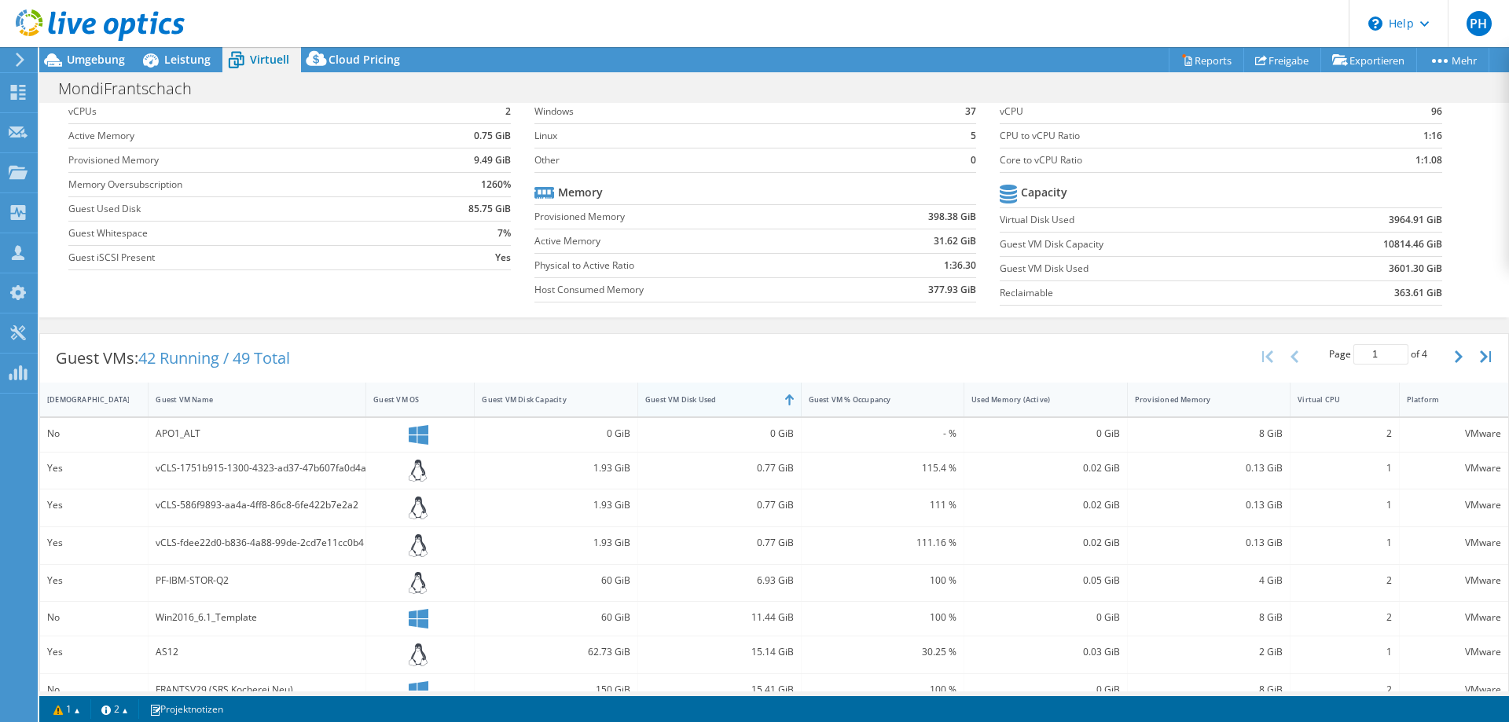
click at [723, 399] on div "Guest VM Disk Used" at bounding box center [710, 400] width 130 height 10
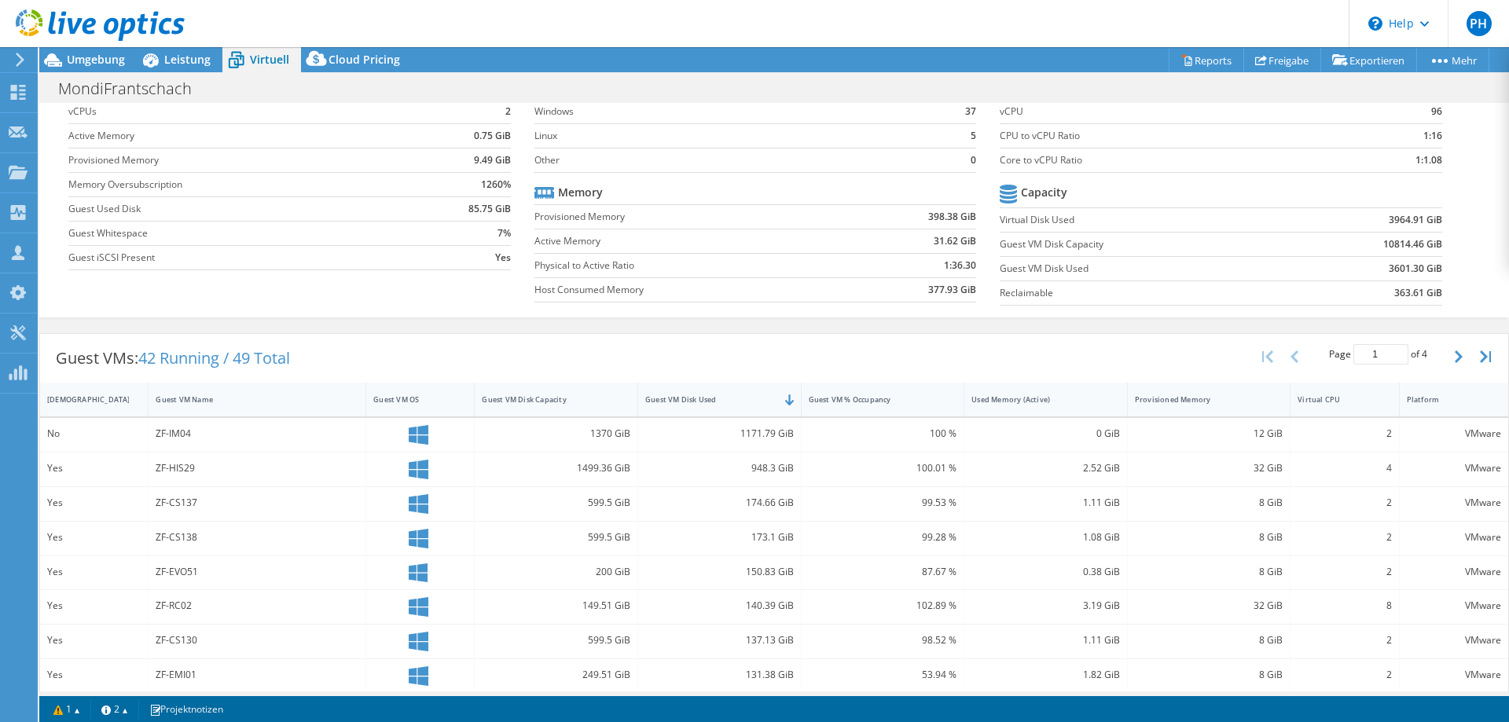
scroll to position [236, 0]
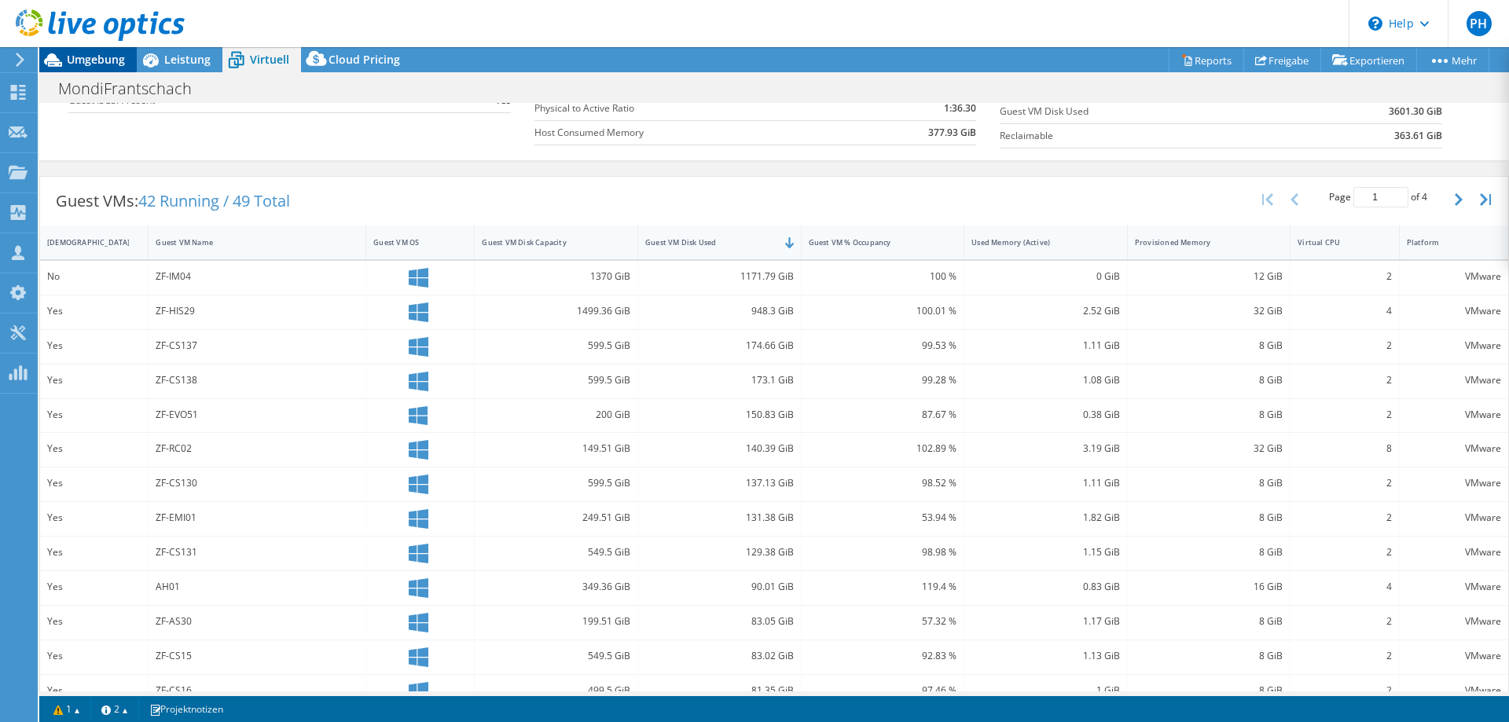
click at [99, 67] on div "Umgebung" at bounding box center [87, 59] width 97 height 25
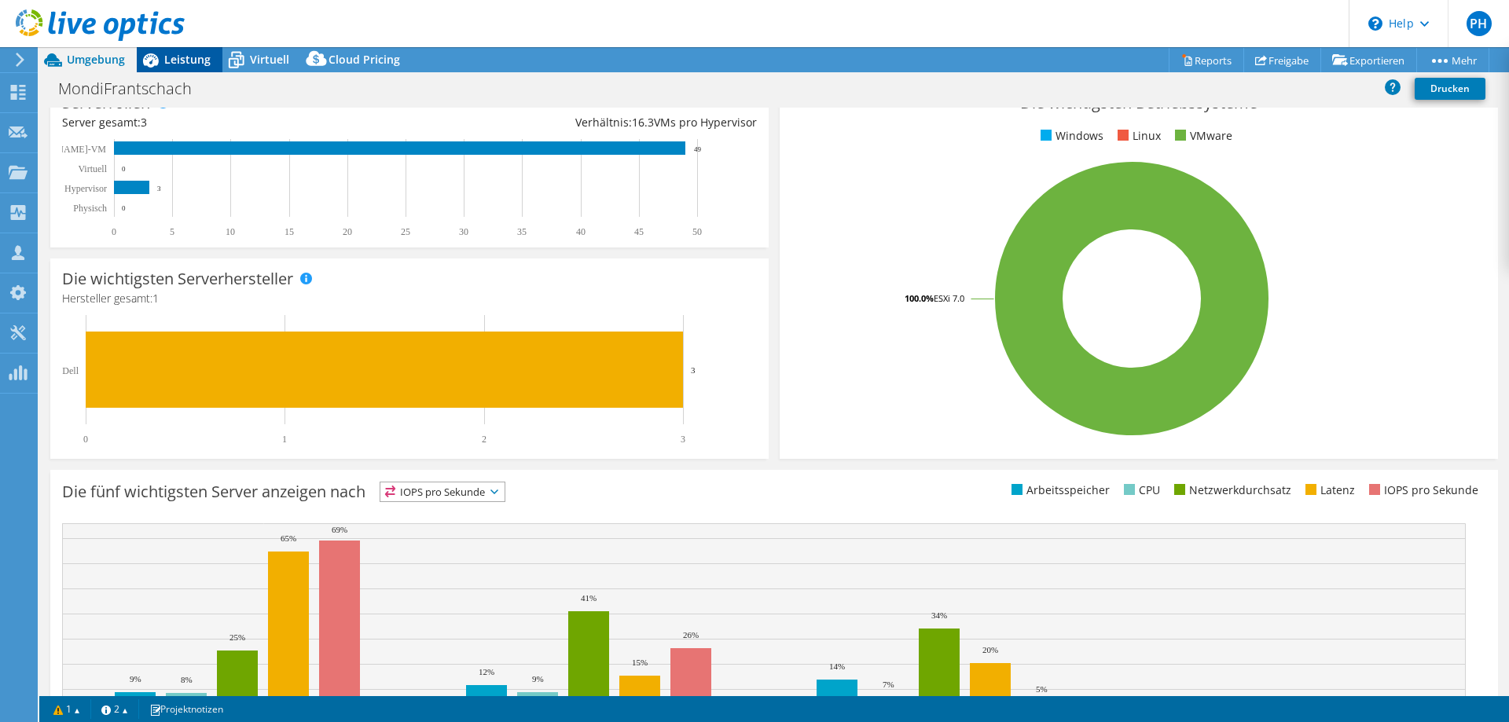
click at [172, 64] on span "Leistung" at bounding box center [187, 59] width 46 height 15
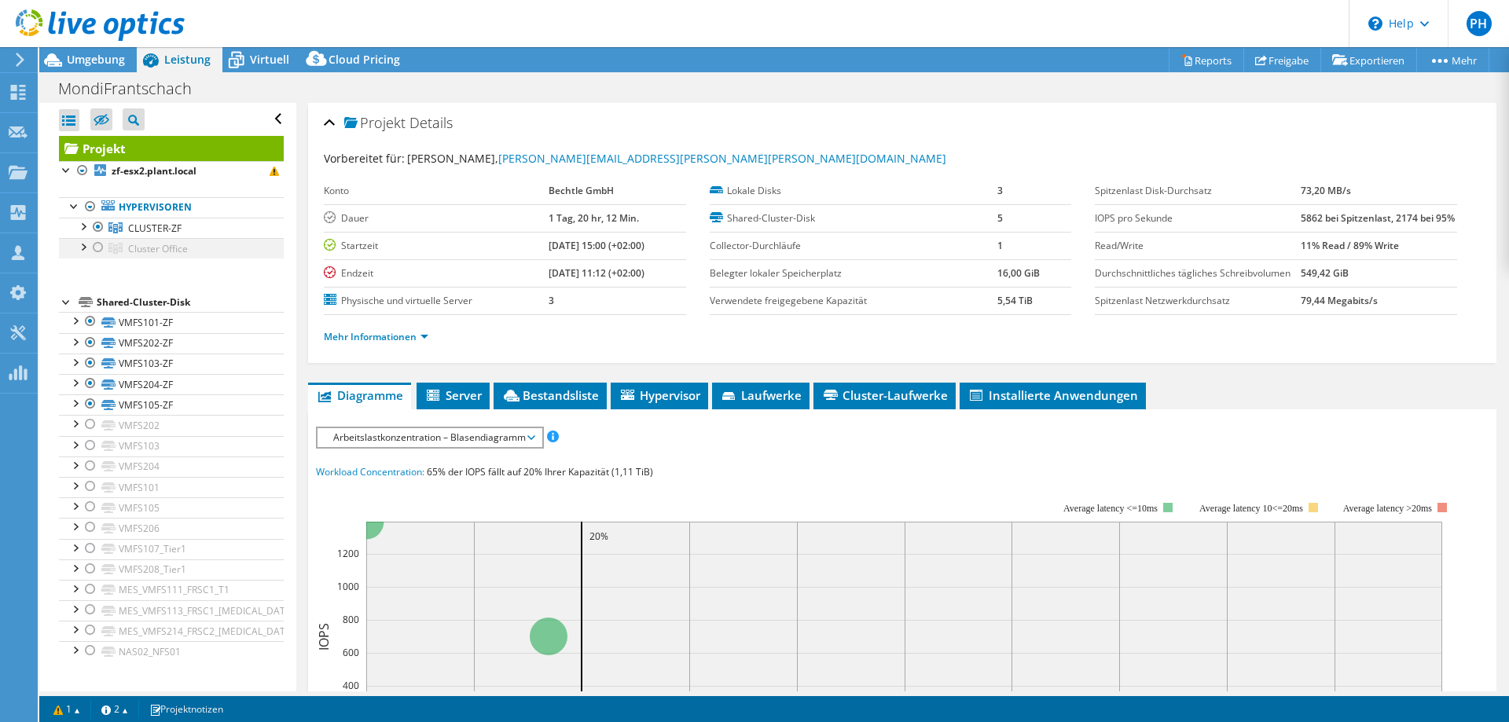
click at [98, 248] on div at bounding box center [98, 247] width 16 height 19
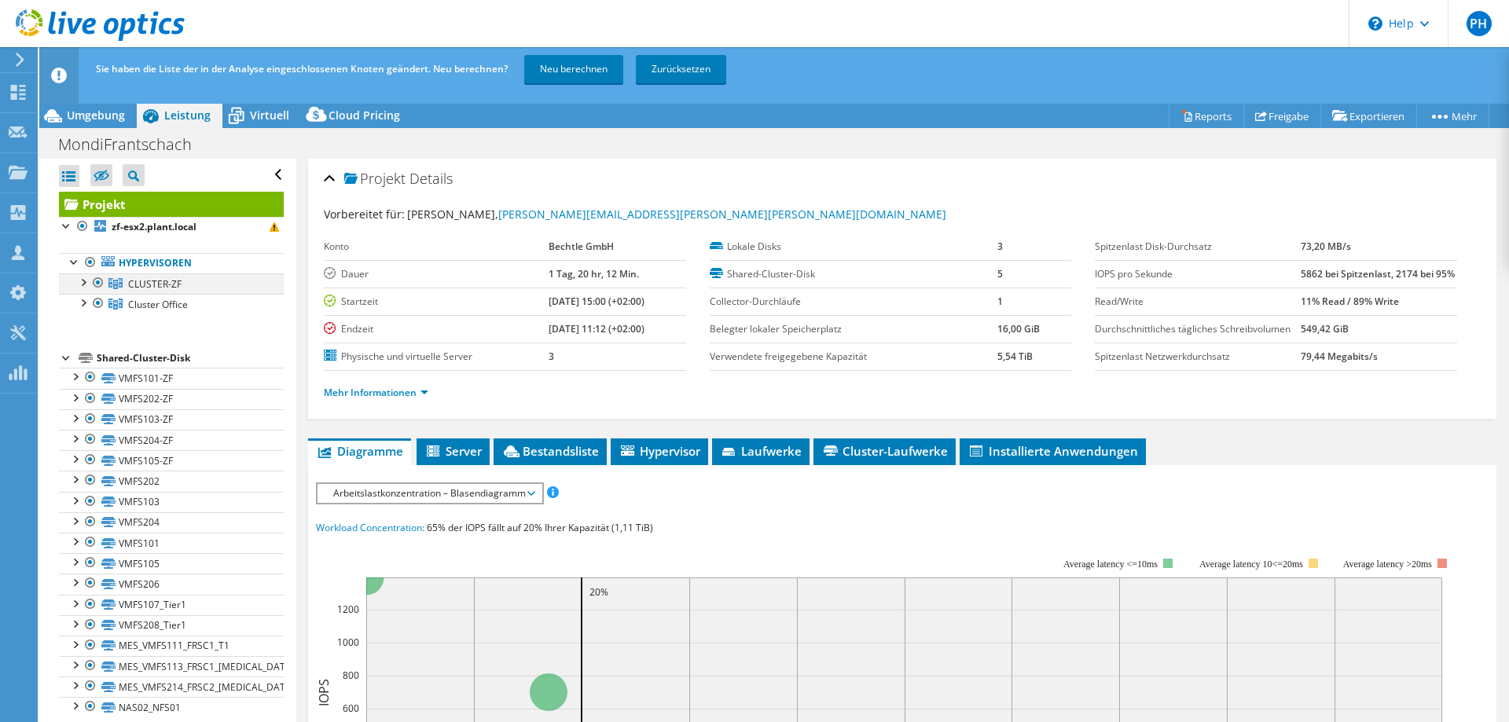
click at [96, 288] on div at bounding box center [98, 282] width 16 height 19
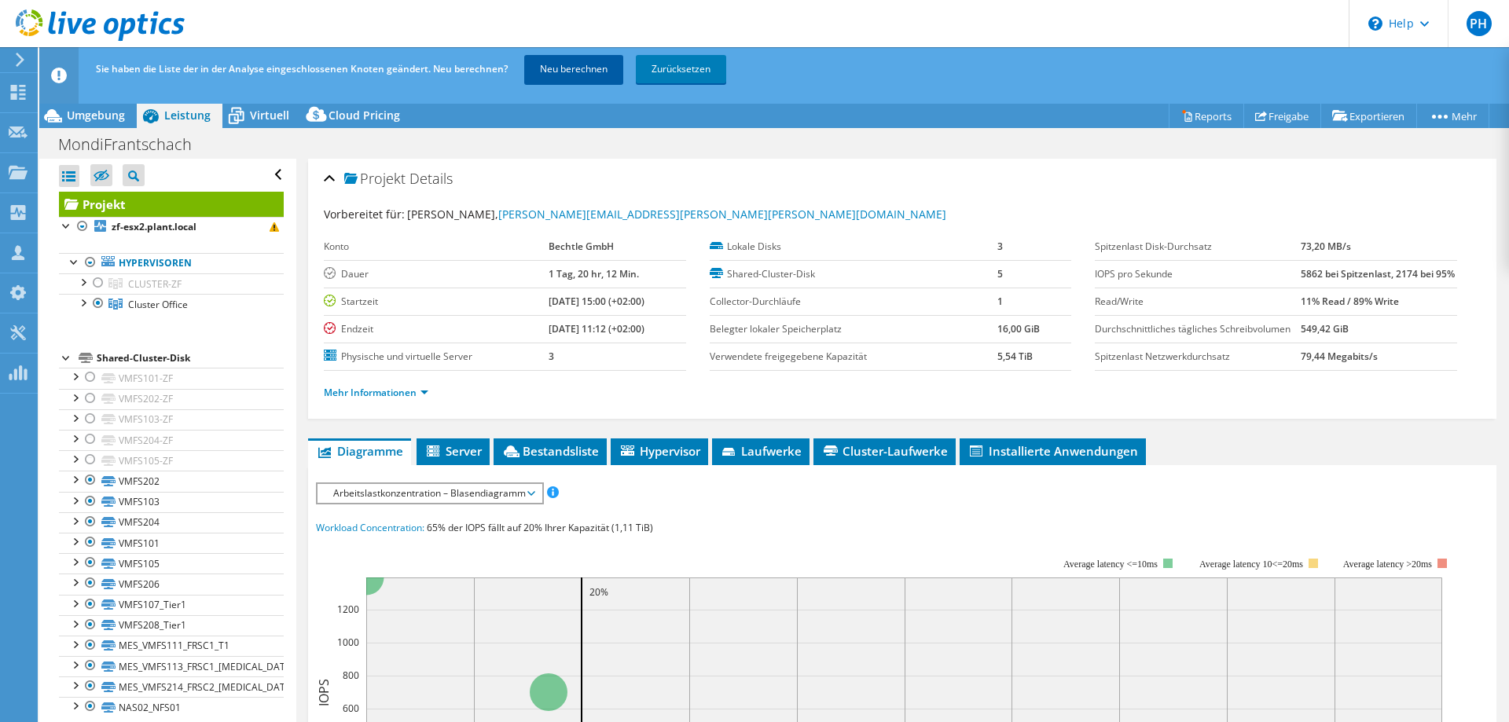
click at [582, 65] on link "Neu berechnen" at bounding box center [573, 69] width 99 height 28
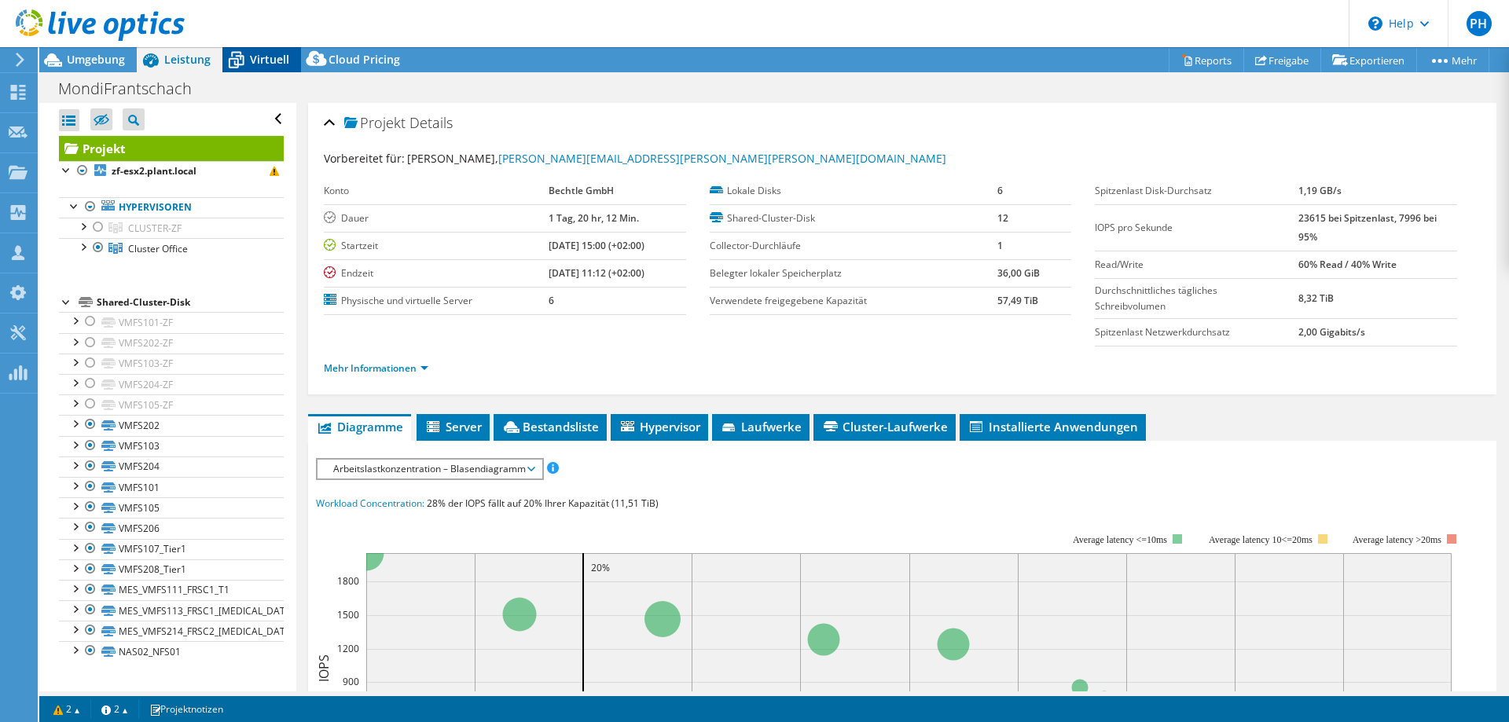
click at [267, 53] on span "Virtuell" at bounding box center [269, 59] width 39 height 15
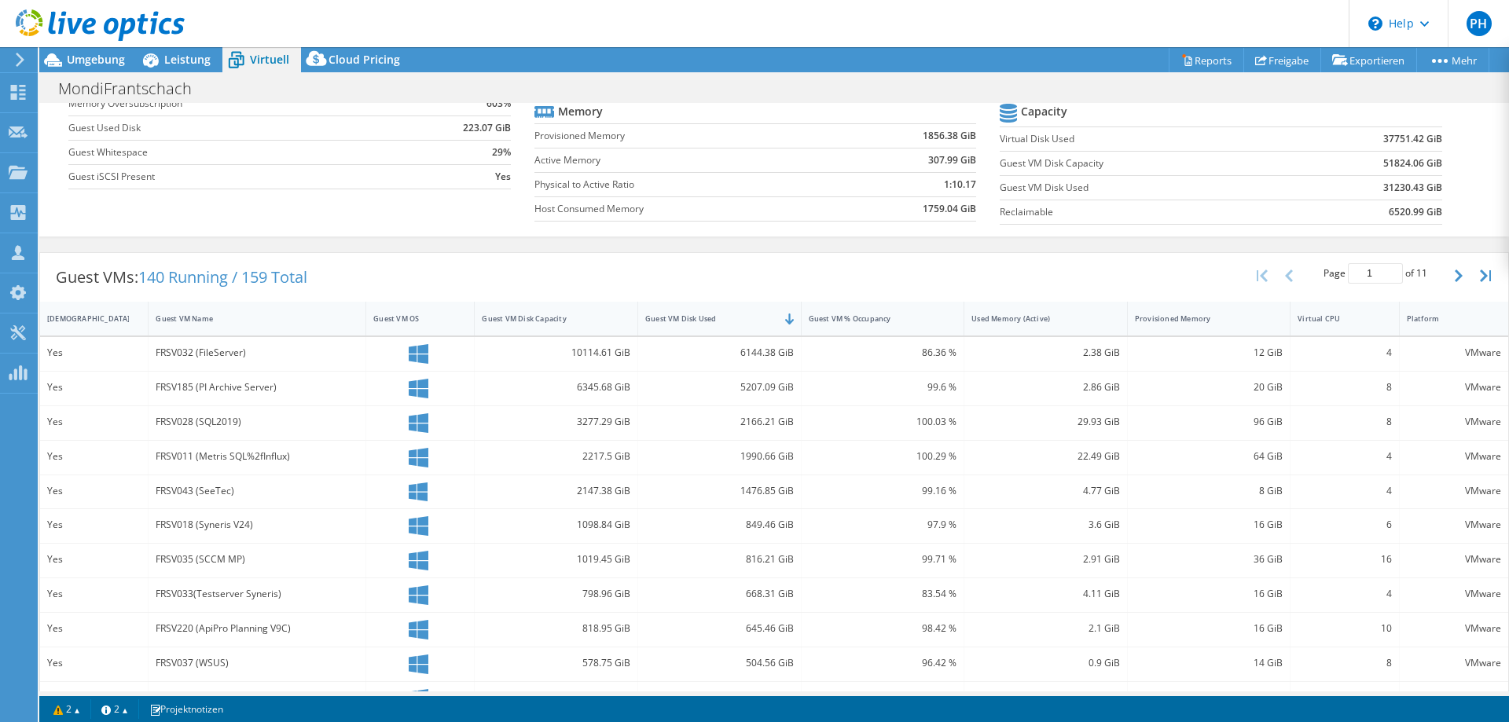
scroll to position [236, 0]
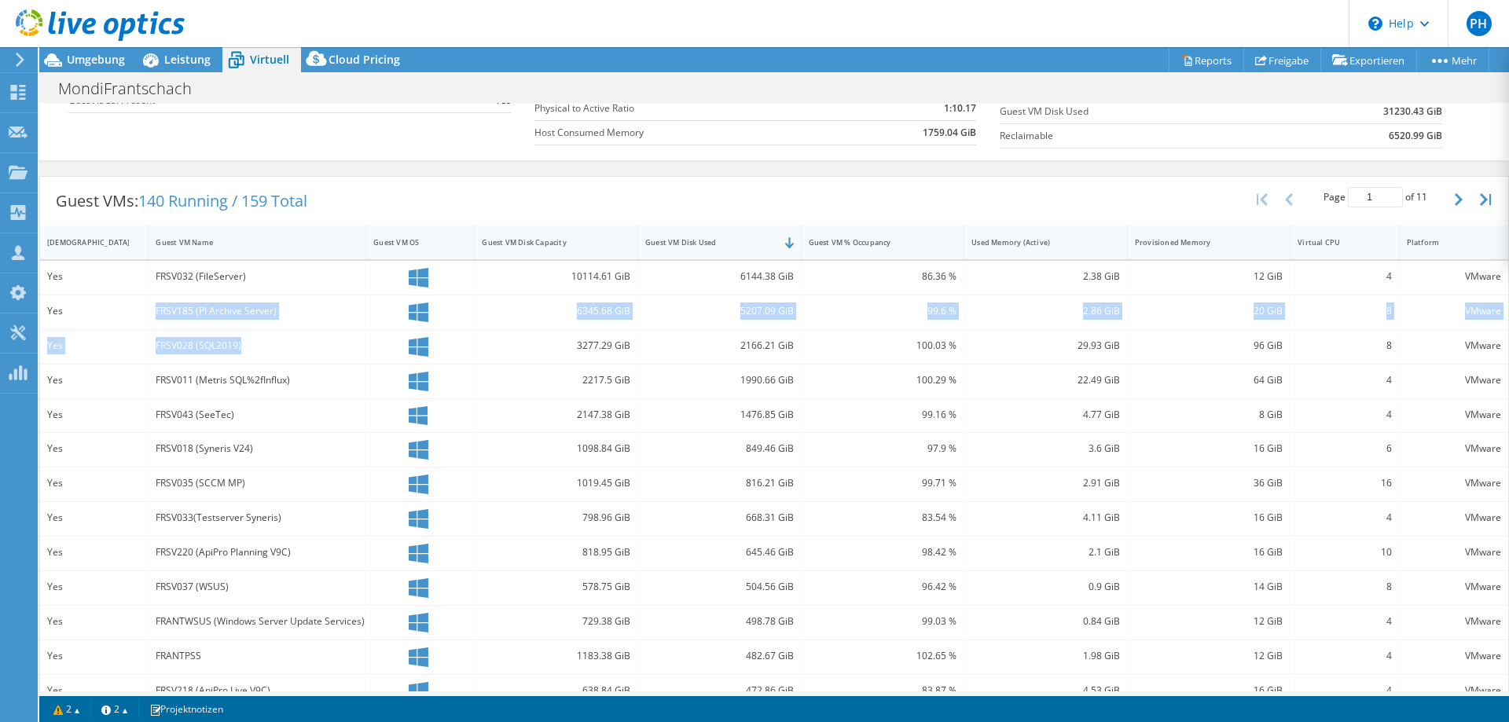
drag, startPoint x: 156, startPoint y: 316, endPoint x: 261, endPoint y: 349, distance: 109.6
click at [261, 349] on div "Yes FRSV032 (FileServer) 10114.61 GiB 6144.38 GiB 86.36 % 2.38 GiB 12 GiB 4 VMw…" at bounding box center [774, 521] width 1468 height 520
click at [261, 349] on div "FRSV028 (SQL2019)" at bounding box center [257, 345] width 203 height 17
click at [200, 337] on div "FRSV028 (SQL2019)" at bounding box center [257, 345] width 203 height 17
drag, startPoint x: 156, startPoint y: 345, endPoint x: 268, endPoint y: 351, distance: 111.8
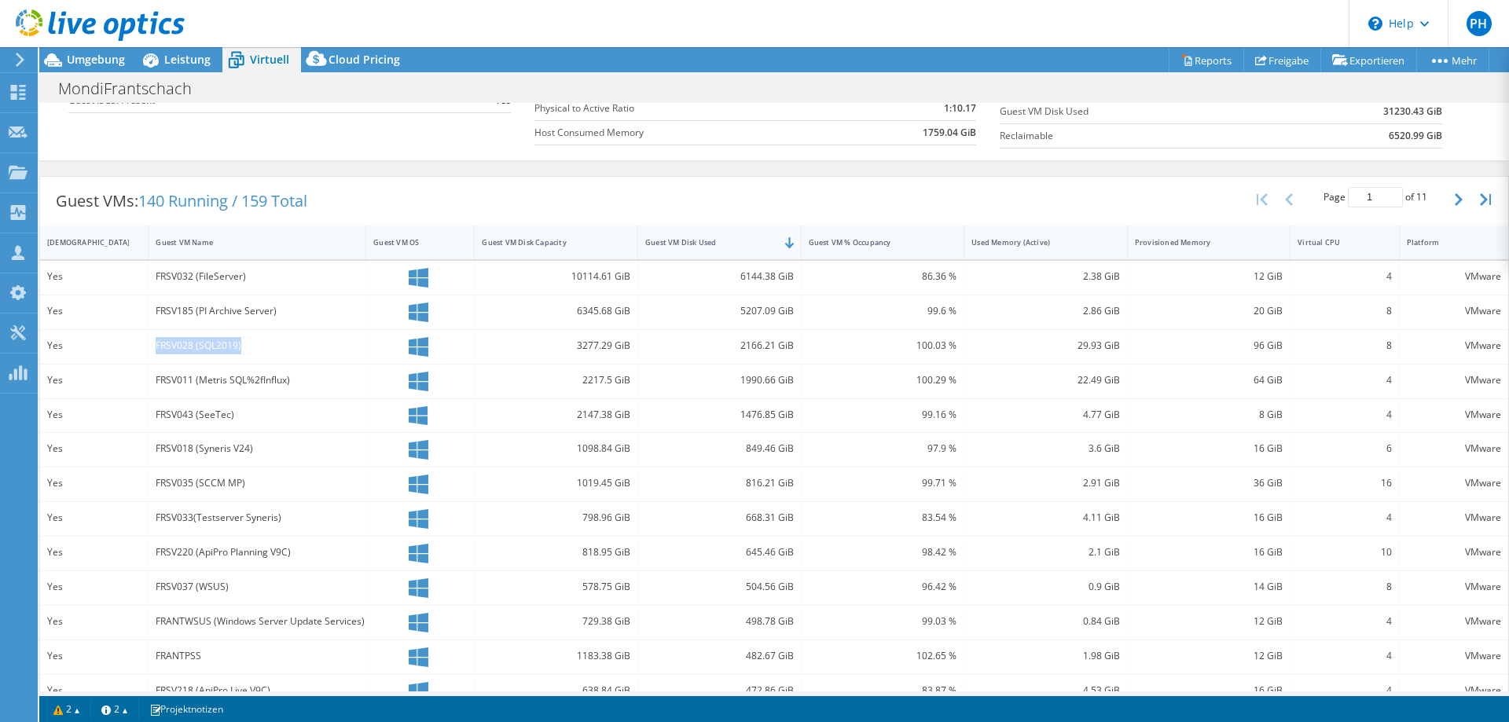
click at [268, 351] on div "FRSV028 (SQL2019)" at bounding box center [257, 345] width 203 height 17
drag, startPoint x: 158, startPoint y: 310, endPoint x: 263, endPoint y: 315, distance: 105.4
click at [263, 315] on div "FRSV185 (PI Archive Server)" at bounding box center [257, 311] width 203 height 17
drag, startPoint x: 155, startPoint y: 345, endPoint x: 262, endPoint y: 344, distance: 107.7
click at [262, 344] on div "FRSV028 (SQL2019)" at bounding box center [257, 345] width 203 height 17
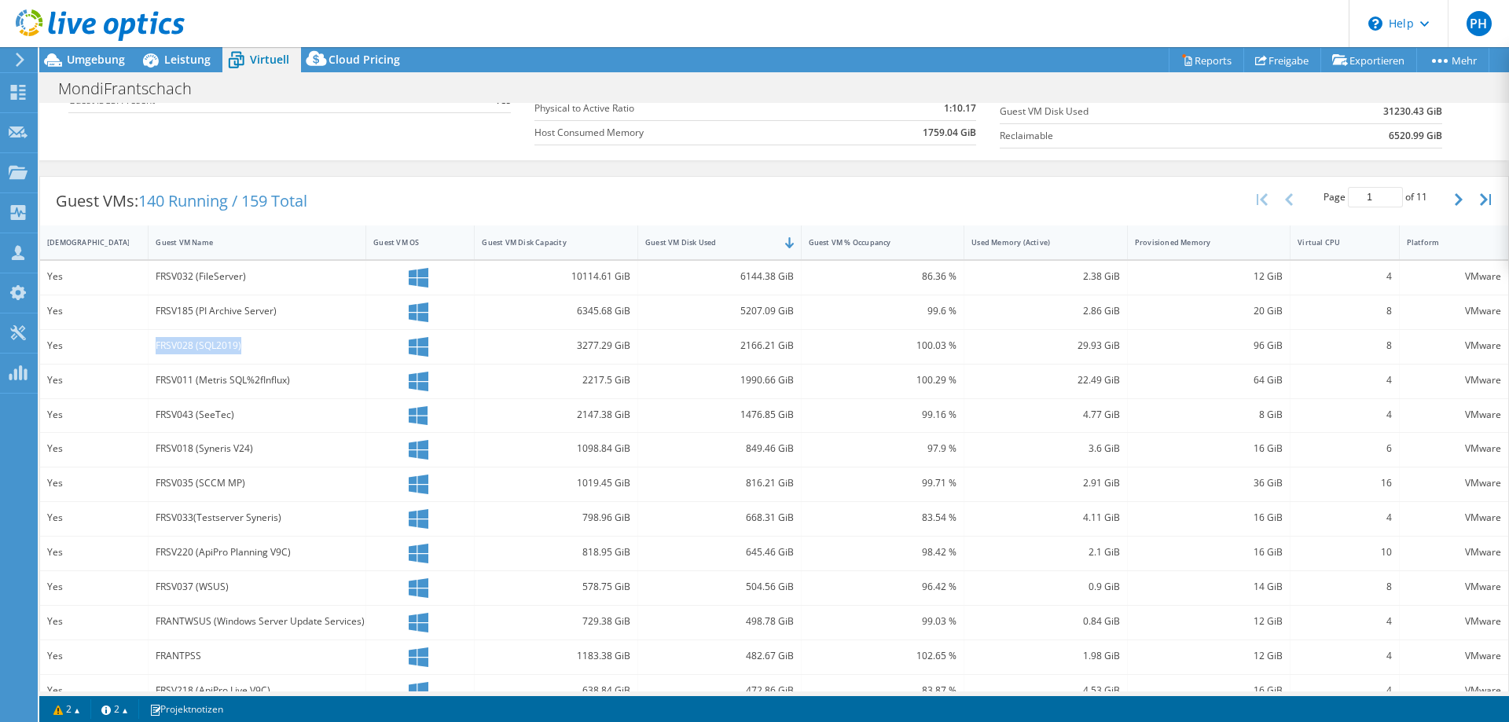
click at [204, 350] on div "FRSV028 (SQL2019)" at bounding box center [257, 345] width 203 height 17
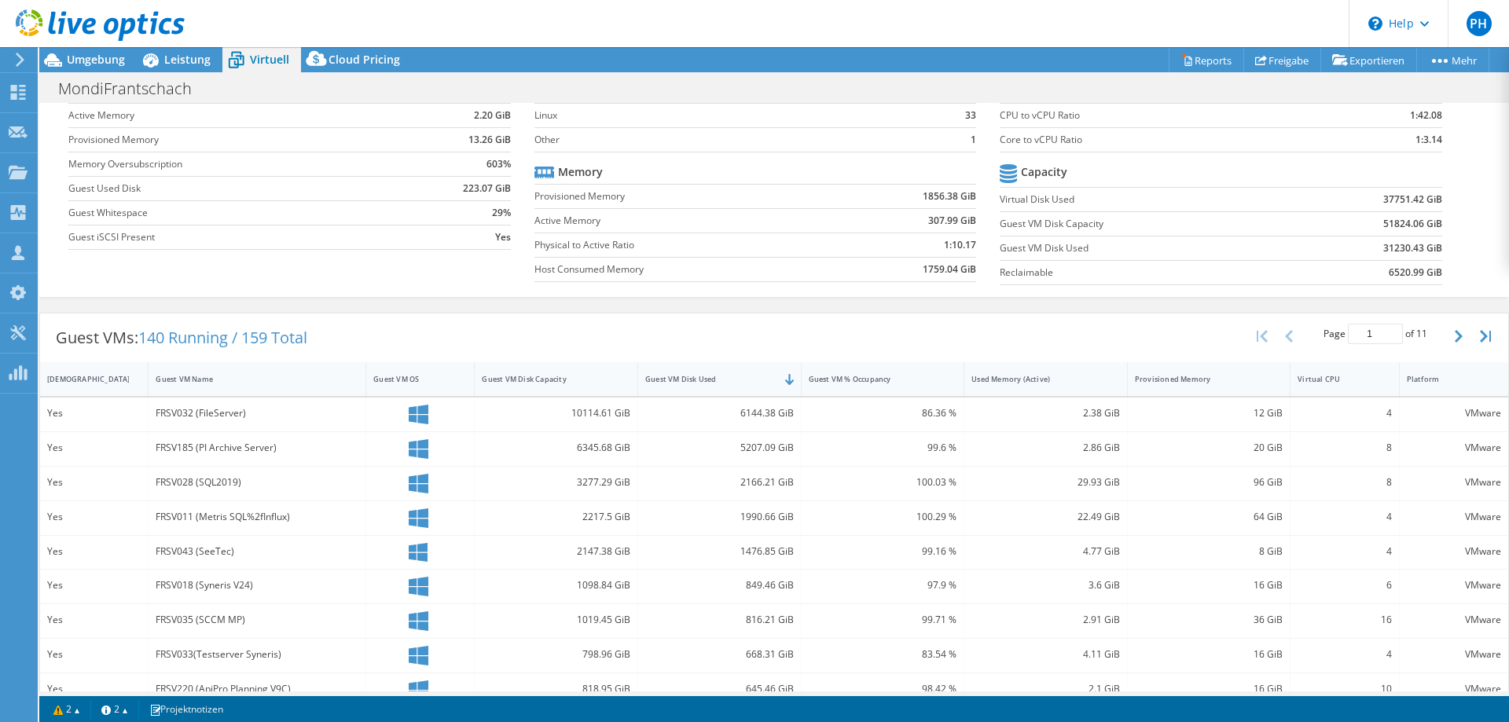
scroll to position [0, 0]
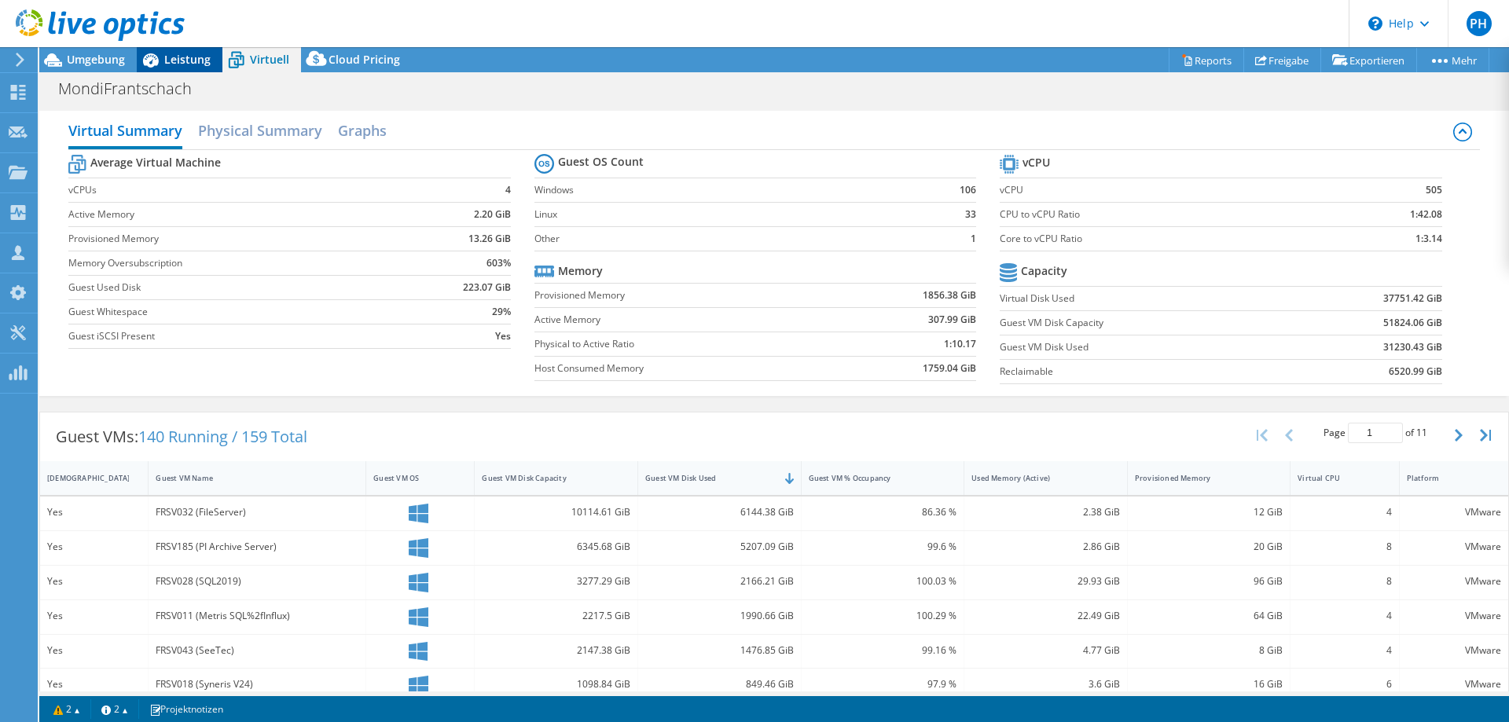
click at [173, 53] on span "Leistung" at bounding box center [187, 59] width 46 height 15
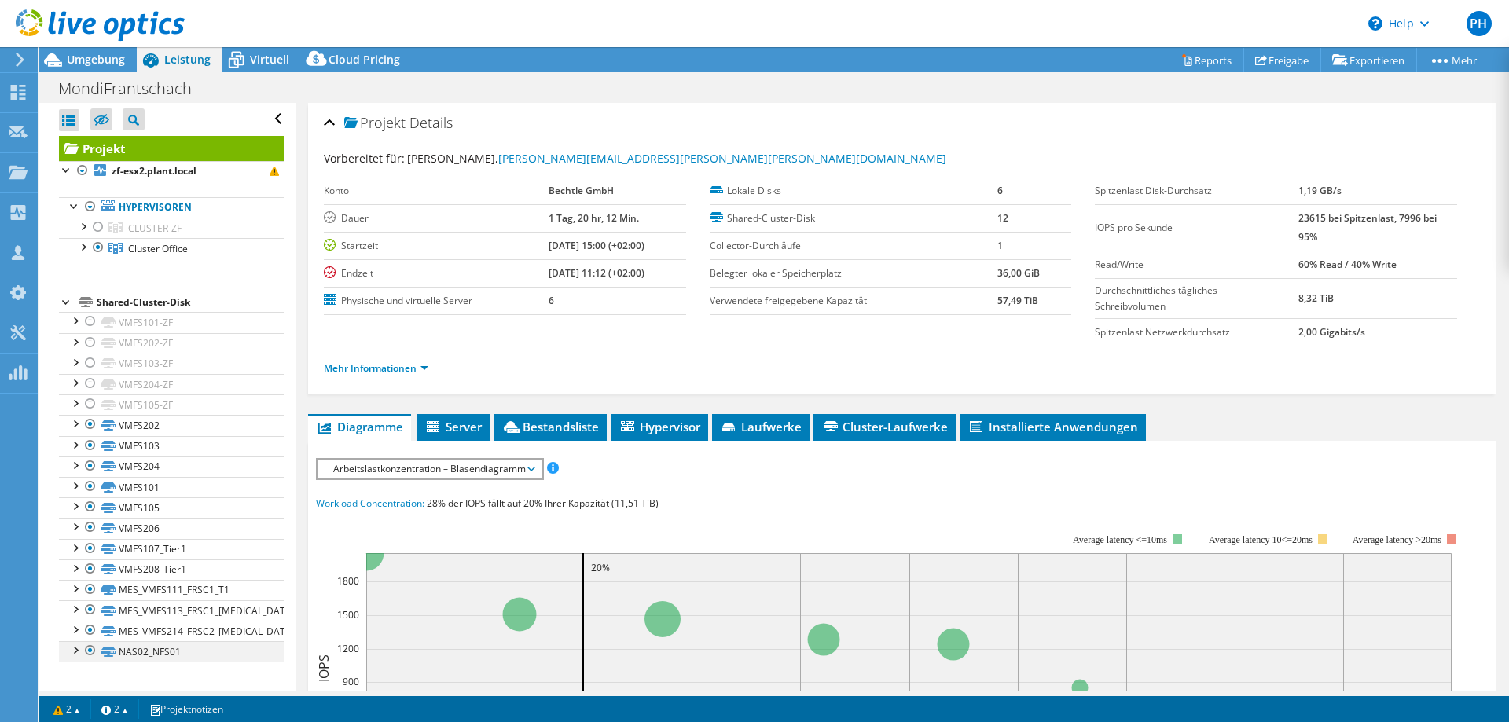
click at [86, 650] on div at bounding box center [91, 650] width 16 height 19
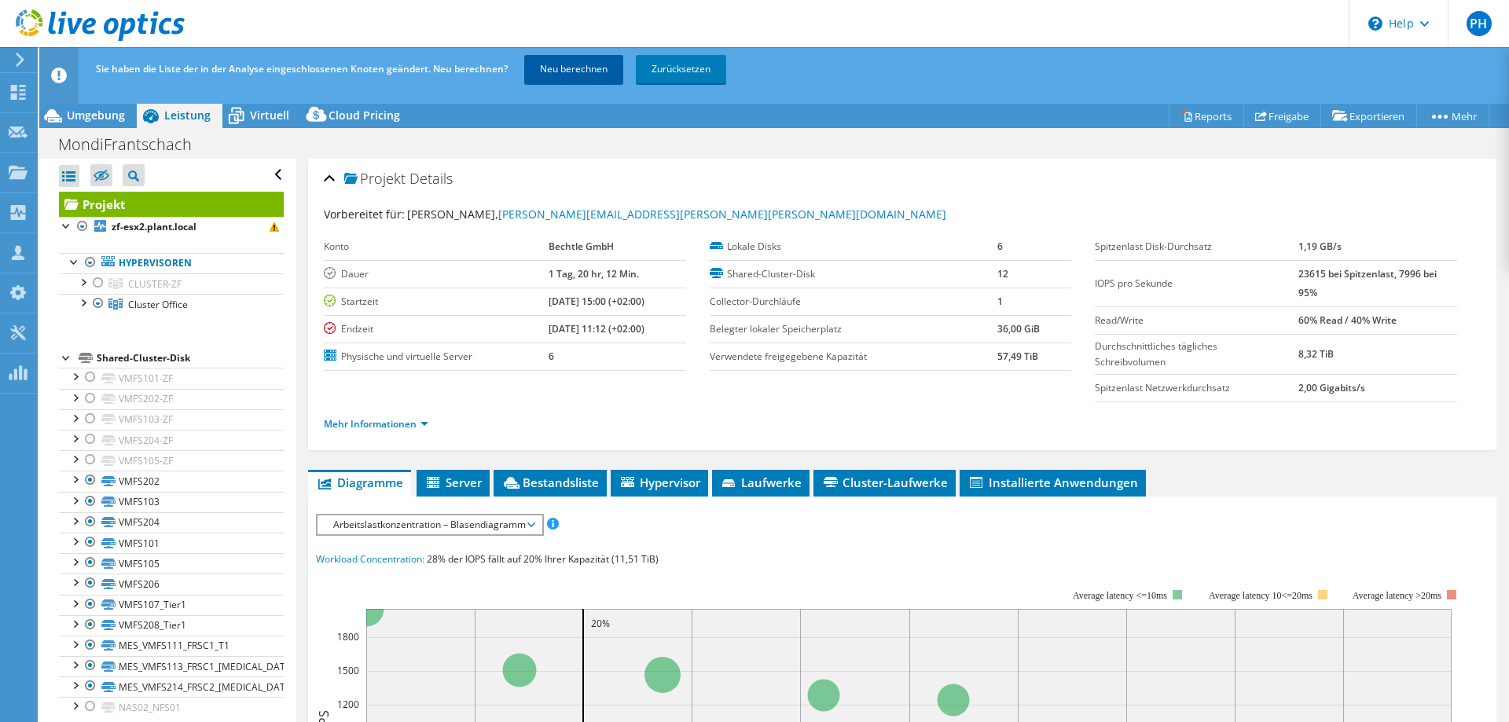
click at [559, 77] on link "Neu berechnen" at bounding box center [573, 69] width 99 height 28
